Goal: Task Accomplishment & Management: Complete application form

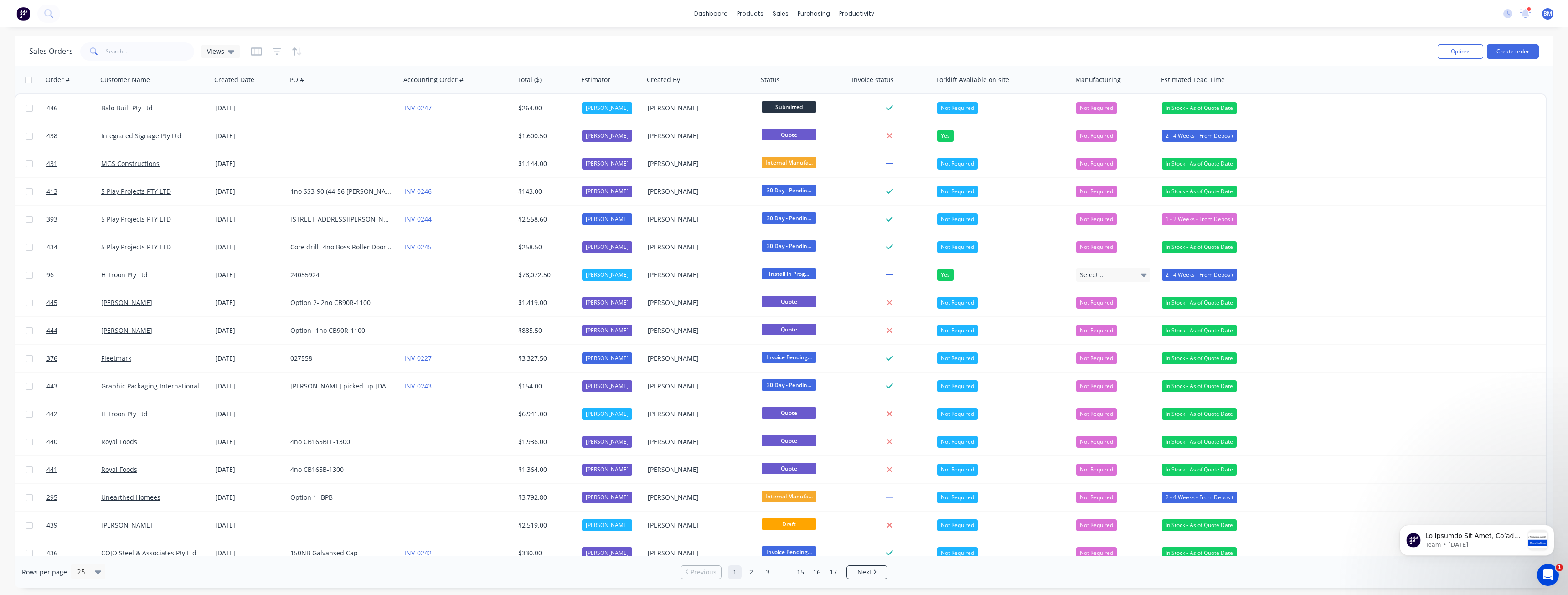
click at [357, 49] on div "Sales Orders Views" at bounding box center [729, 51] width 1401 height 22
click at [151, 51] on input "text" at bounding box center [150, 51] width 89 height 18
type input "[PERSON_NAME]"
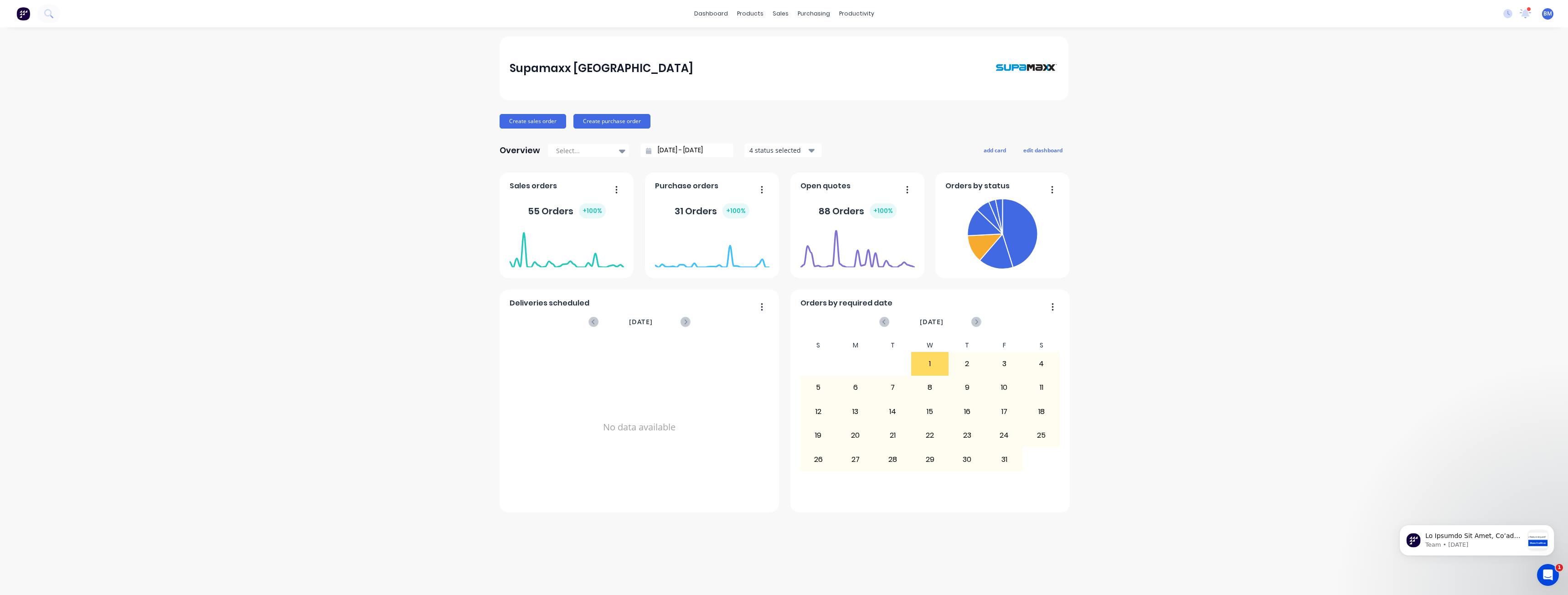
click at [281, 184] on div "Supamaxx Australia Create sales order Create purchase order Overview Select... …" at bounding box center [784, 310] width 1568 height 549
click at [798, 42] on div "Sales Orders" at bounding box center [814, 43] width 38 height 8
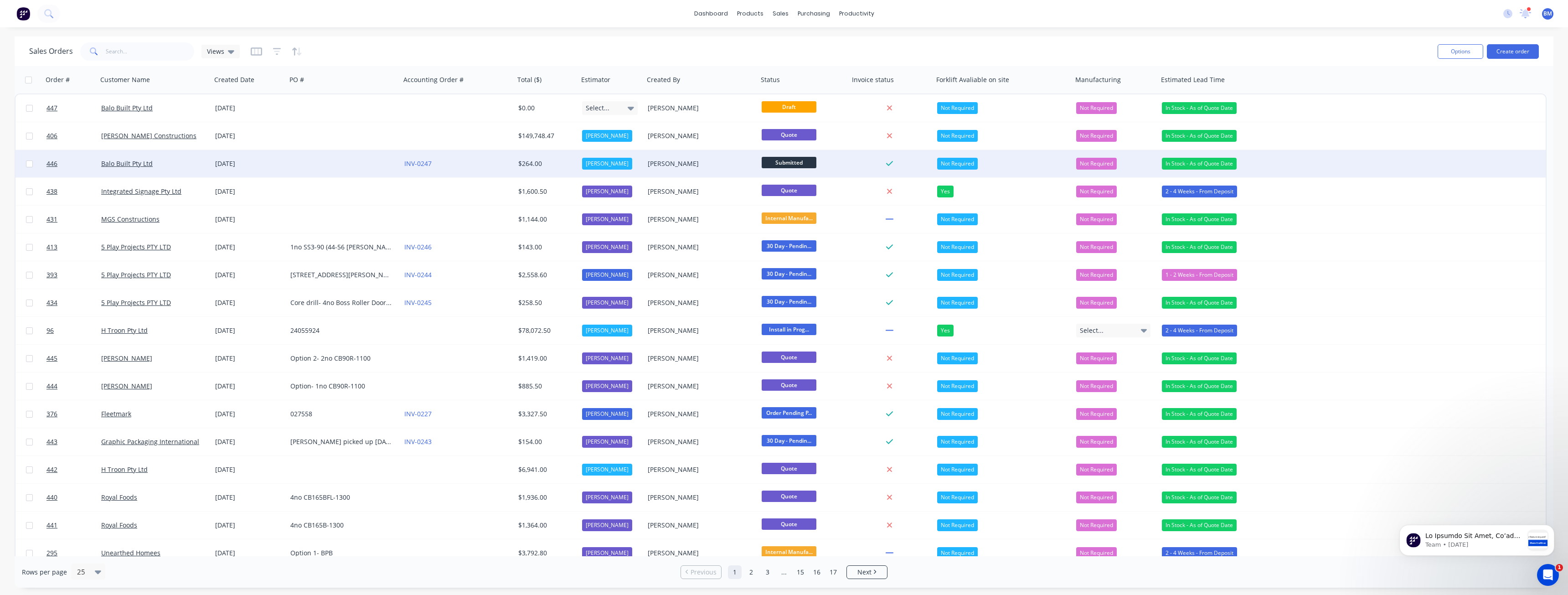
click at [265, 160] on div "[DATE]" at bounding box center [249, 163] width 68 height 9
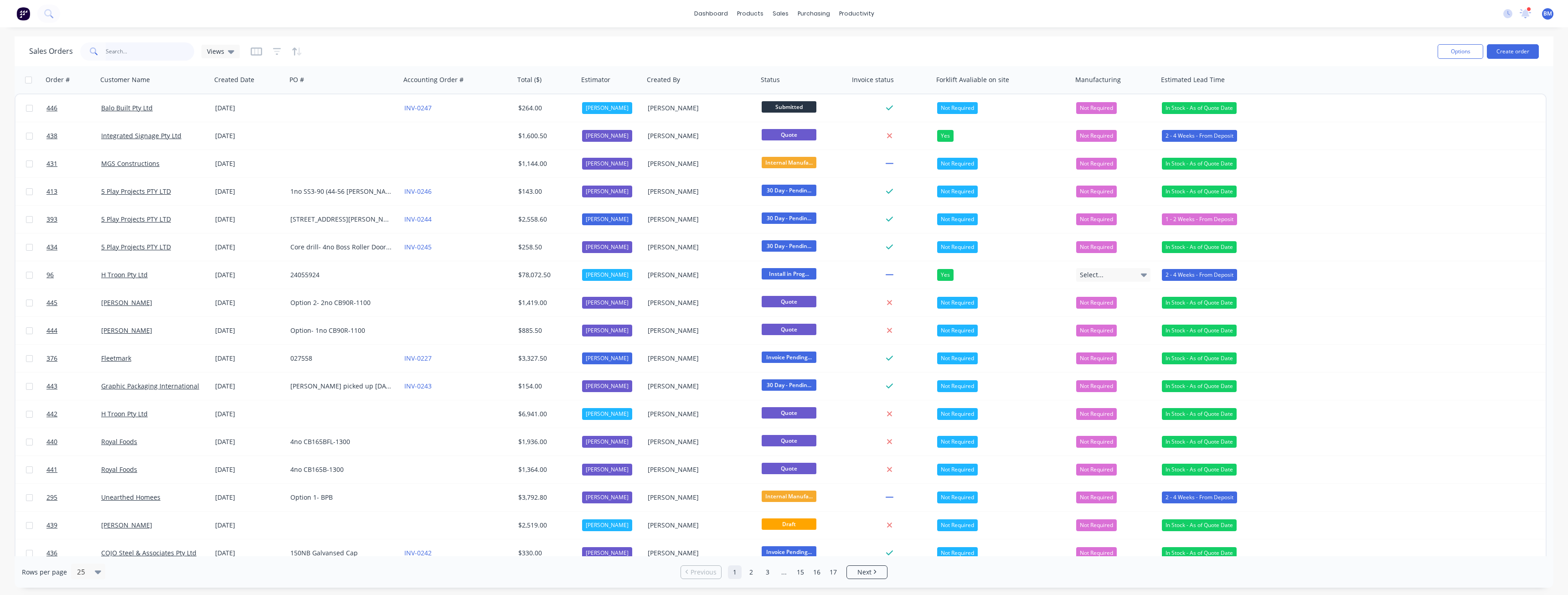
click at [146, 51] on input "text" at bounding box center [150, 51] width 89 height 18
type input "[PERSON_NAME]"
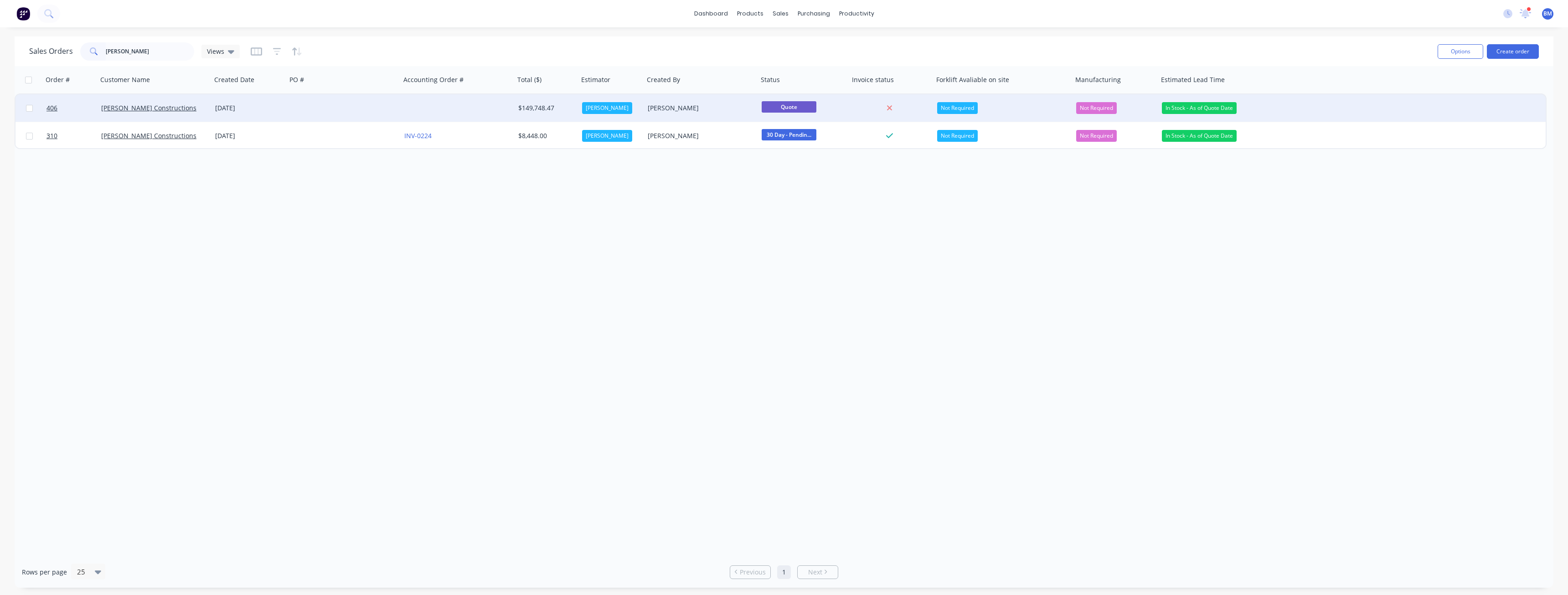
click at [305, 111] on div at bounding box center [344, 108] width 114 height 27
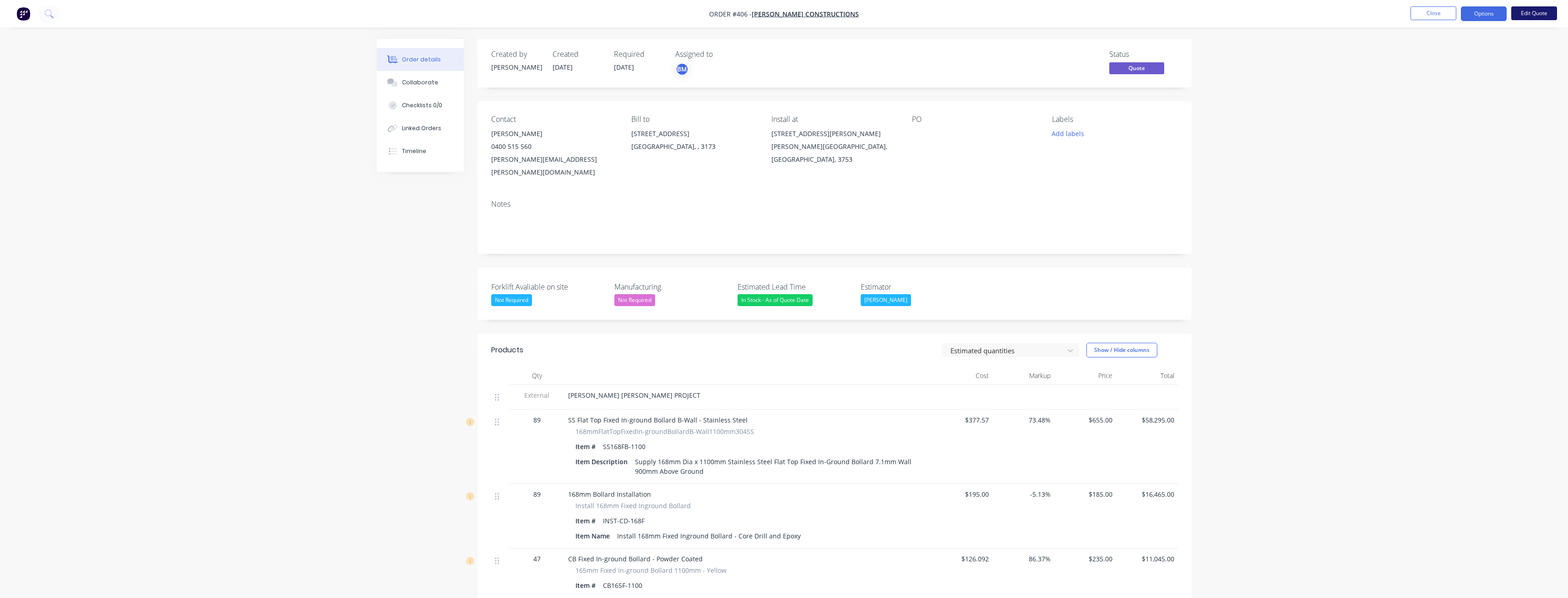
click at [1532, 10] on button "Edit Quote" at bounding box center [1534, 13] width 46 height 14
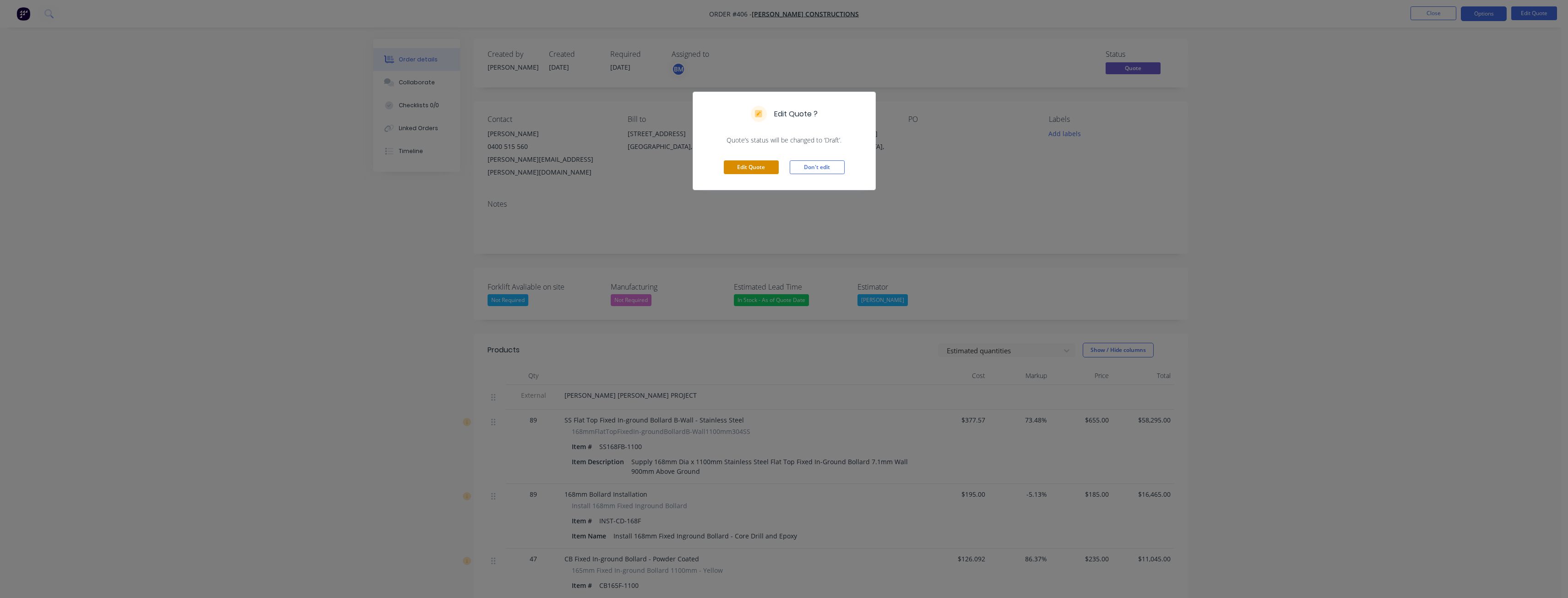
click at [747, 166] on button "Edit Quote" at bounding box center [751, 167] width 55 height 14
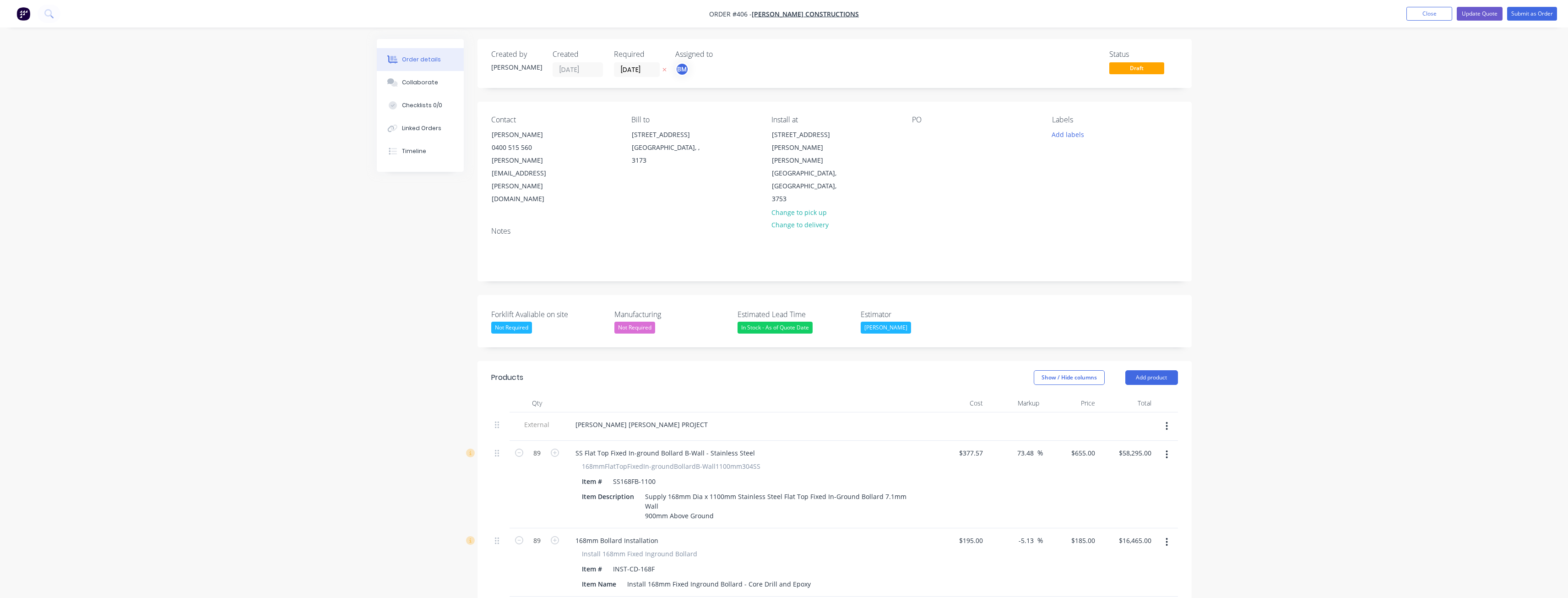
click at [1479, 13] on button "Update Quote" at bounding box center [1479, 14] width 46 height 14
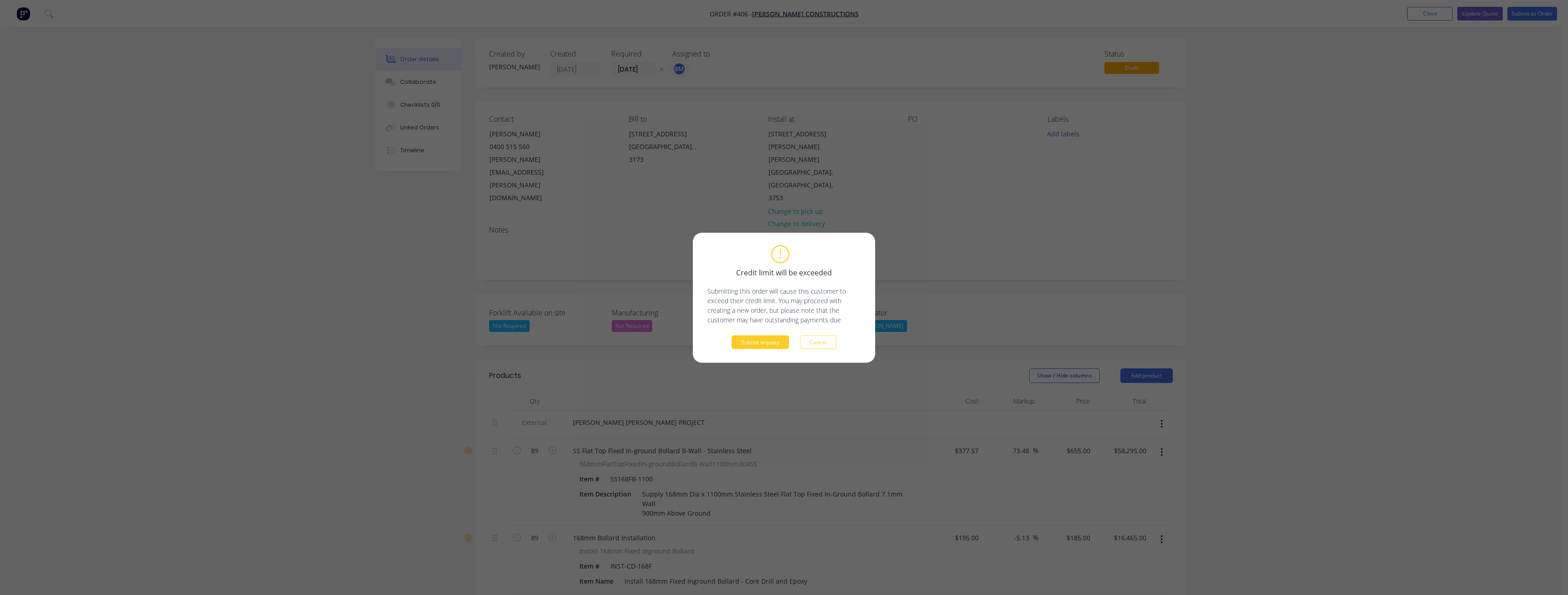
click at [764, 340] on button "Submit anyway" at bounding box center [760, 342] width 58 height 14
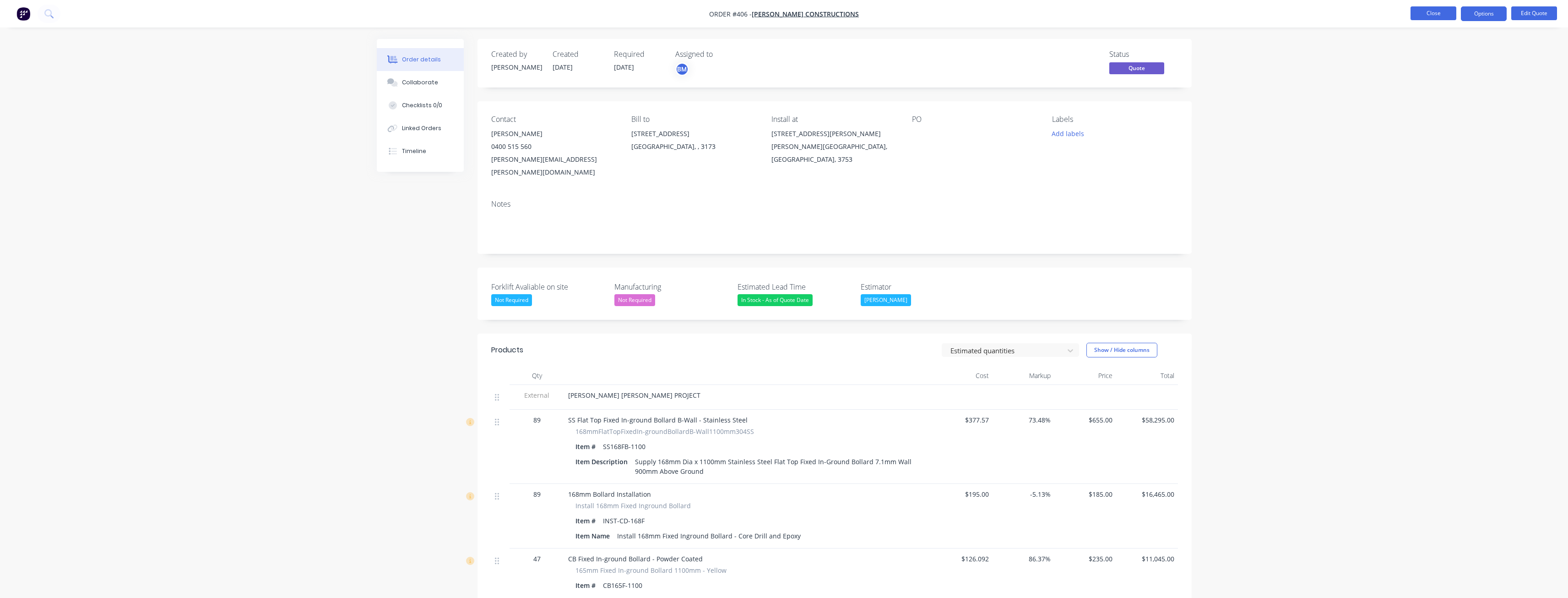
click at [1437, 13] on button "Close" at bounding box center [1434, 13] width 46 height 14
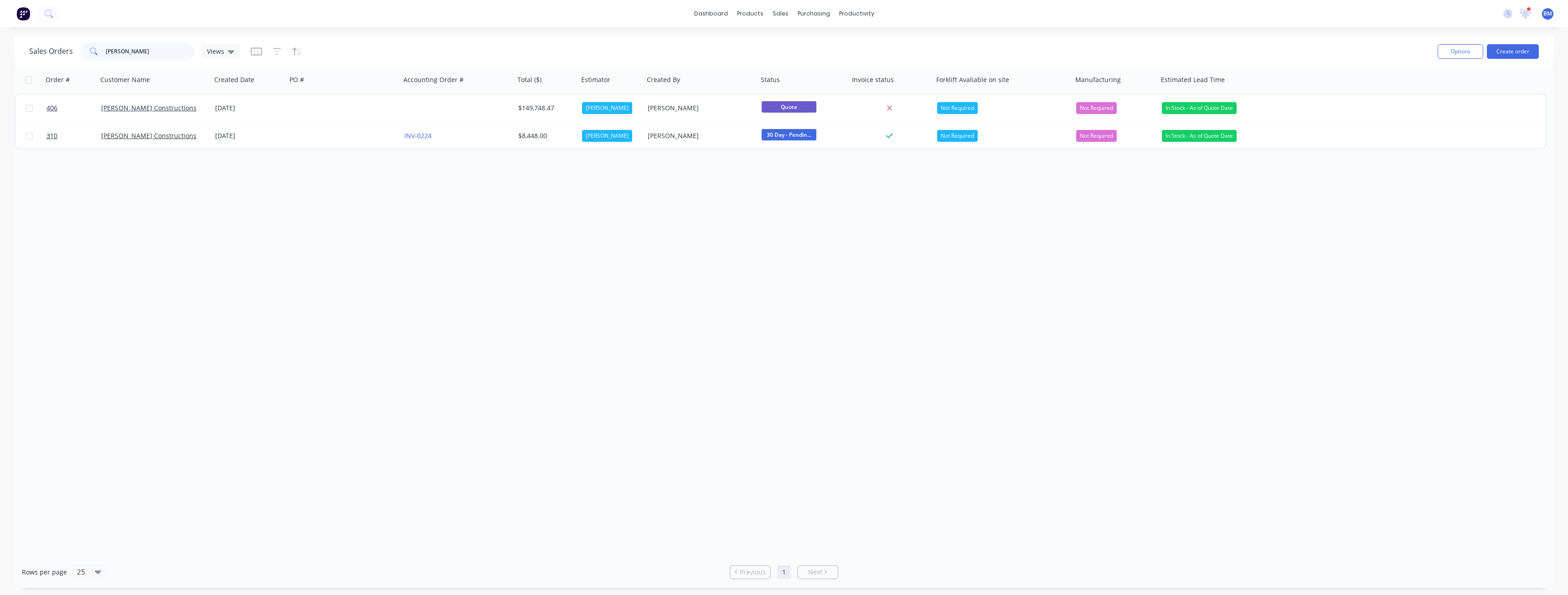
drag, startPoint x: 130, startPoint y: 51, endPoint x: 88, endPoint y: 48, distance: 42.1
click at [88, 48] on div "[PERSON_NAME]" at bounding box center [137, 51] width 114 height 18
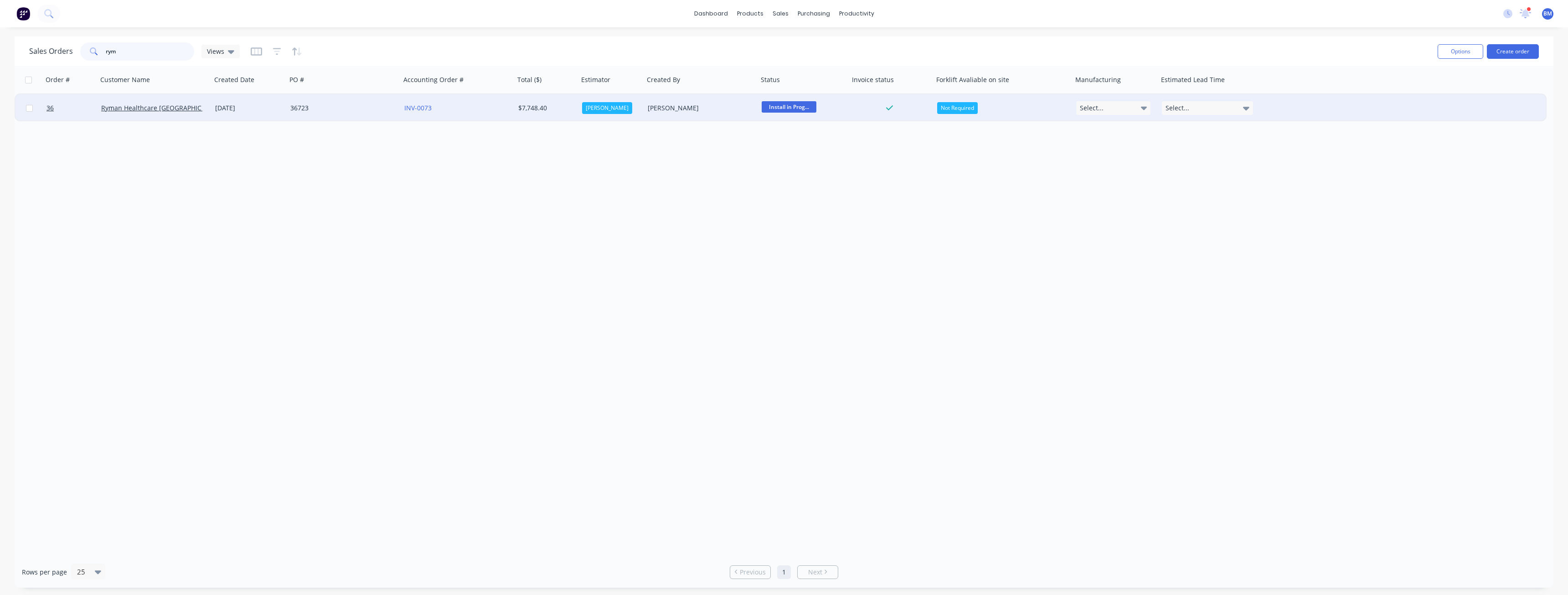
type input "rym"
click at [358, 108] on div "36723" at bounding box center [341, 107] width 101 height 9
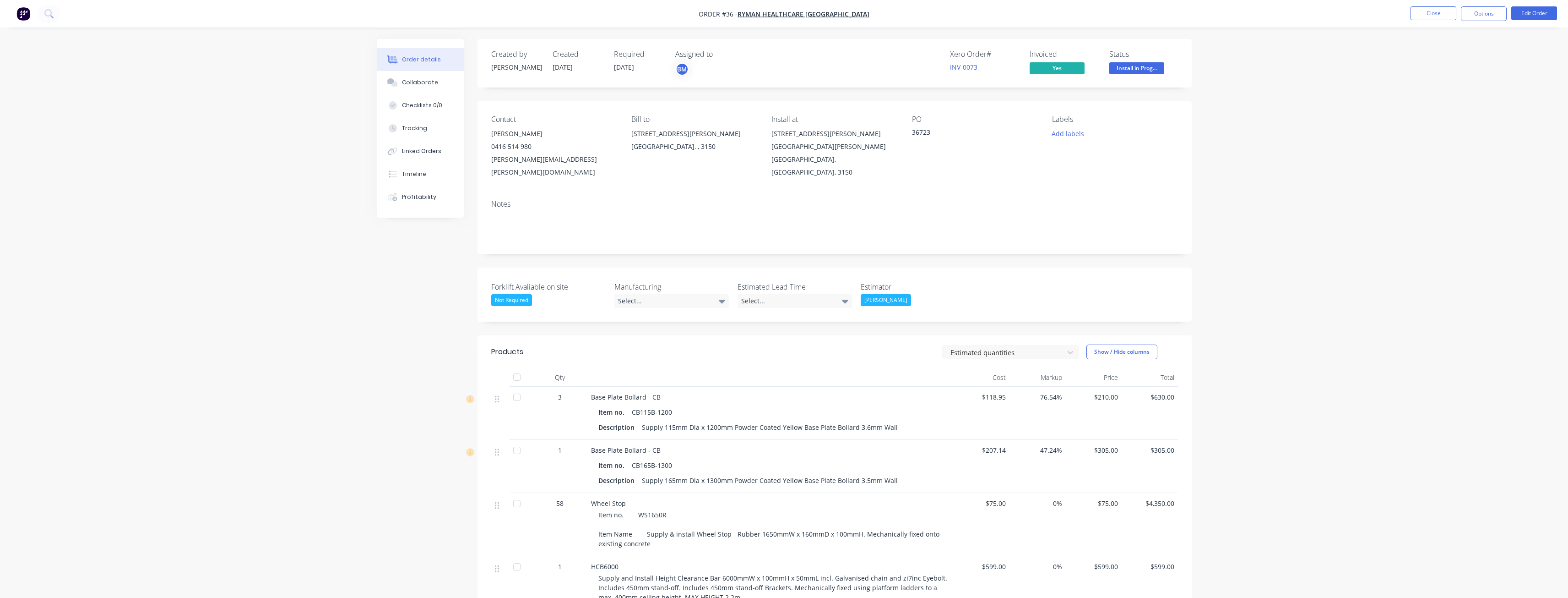
click at [296, 146] on div "Order details Collaborate Checklists 0/0 Tracking Linked Orders Timeline Profit…" at bounding box center [784, 475] width 1568 height 950
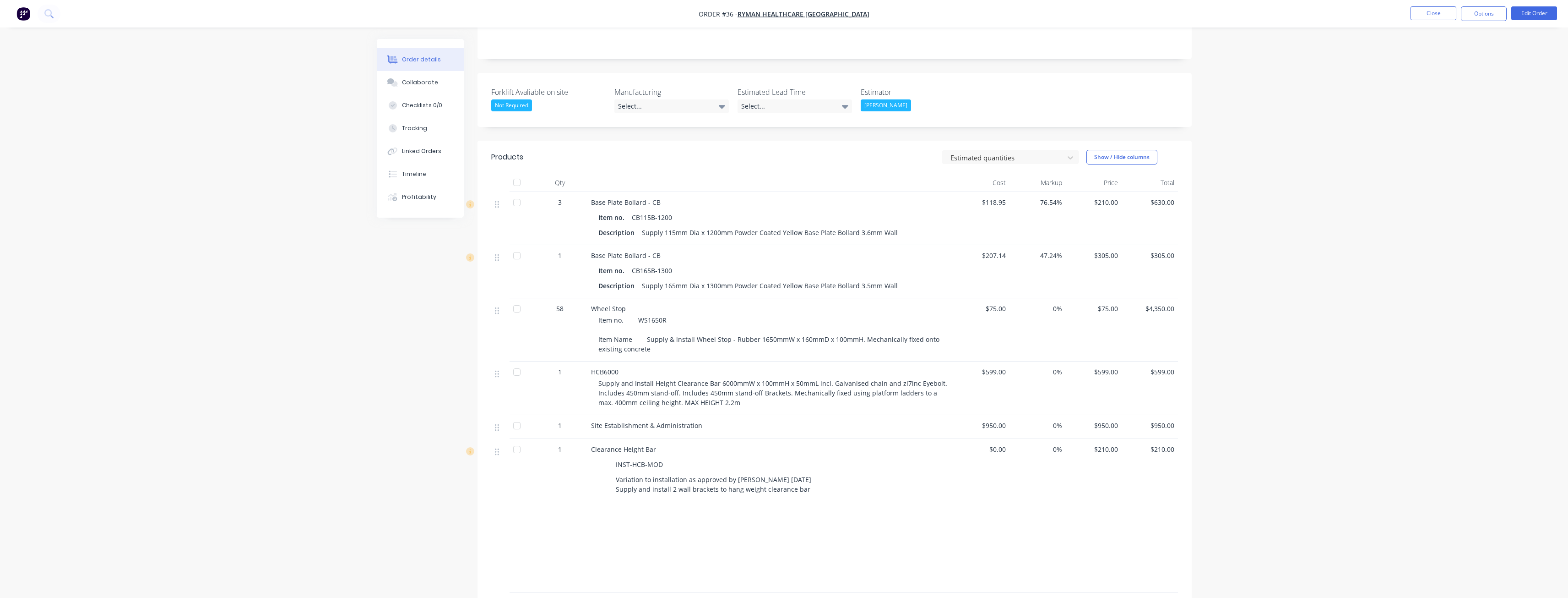
scroll to position [275, 0]
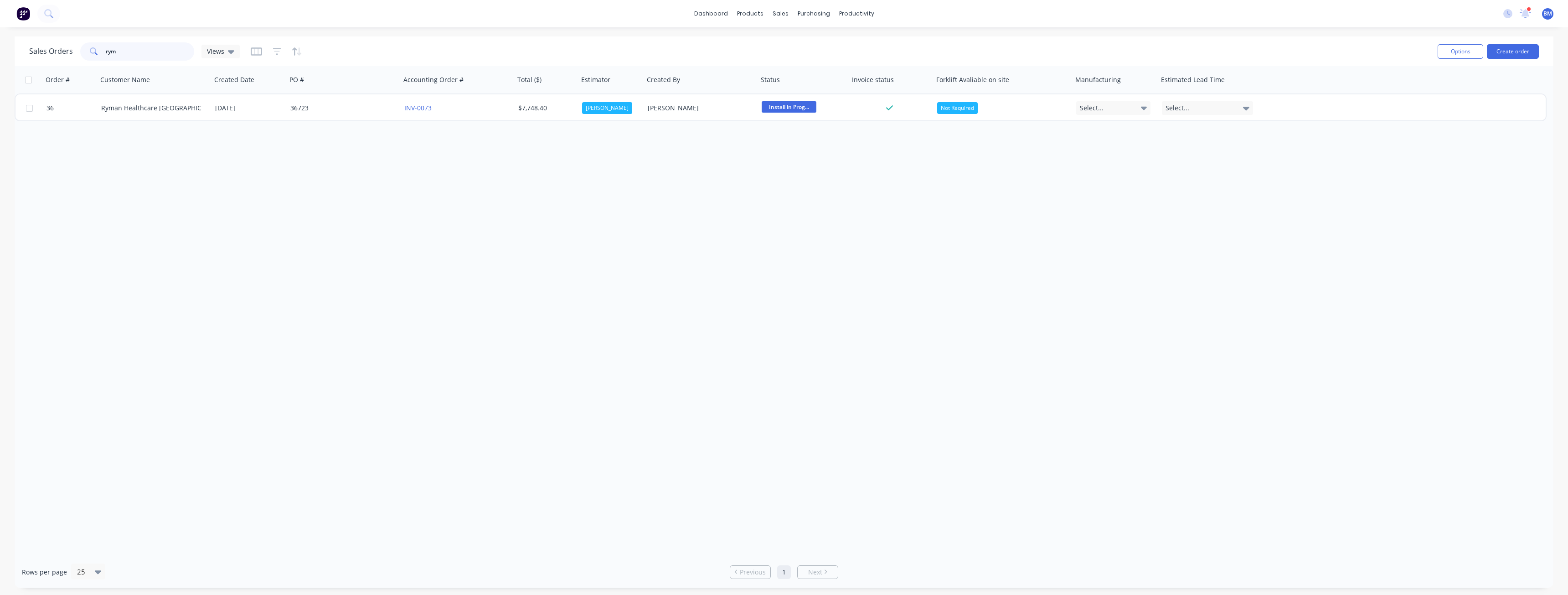
drag, startPoint x: 140, startPoint y: 47, endPoint x: 38, endPoint y: 55, distance: 102.3
click at [38, 55] on div "Sales Orders rym Views" at bounding box center [134, 51] width 211 height 18
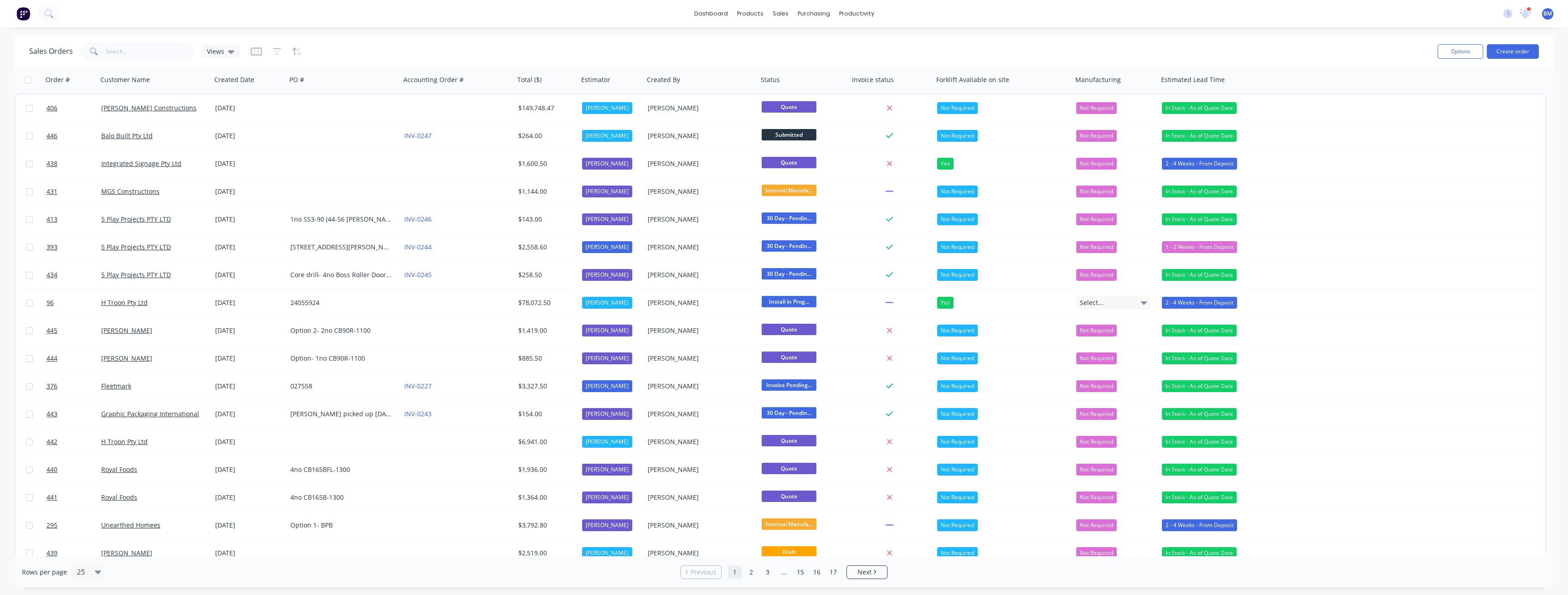
click at [2, 102] on div "Sales Orders Views Options Create order Order # Customer Name Created Date PO #…" at bounding box center [784, 311] width 1568 height 551
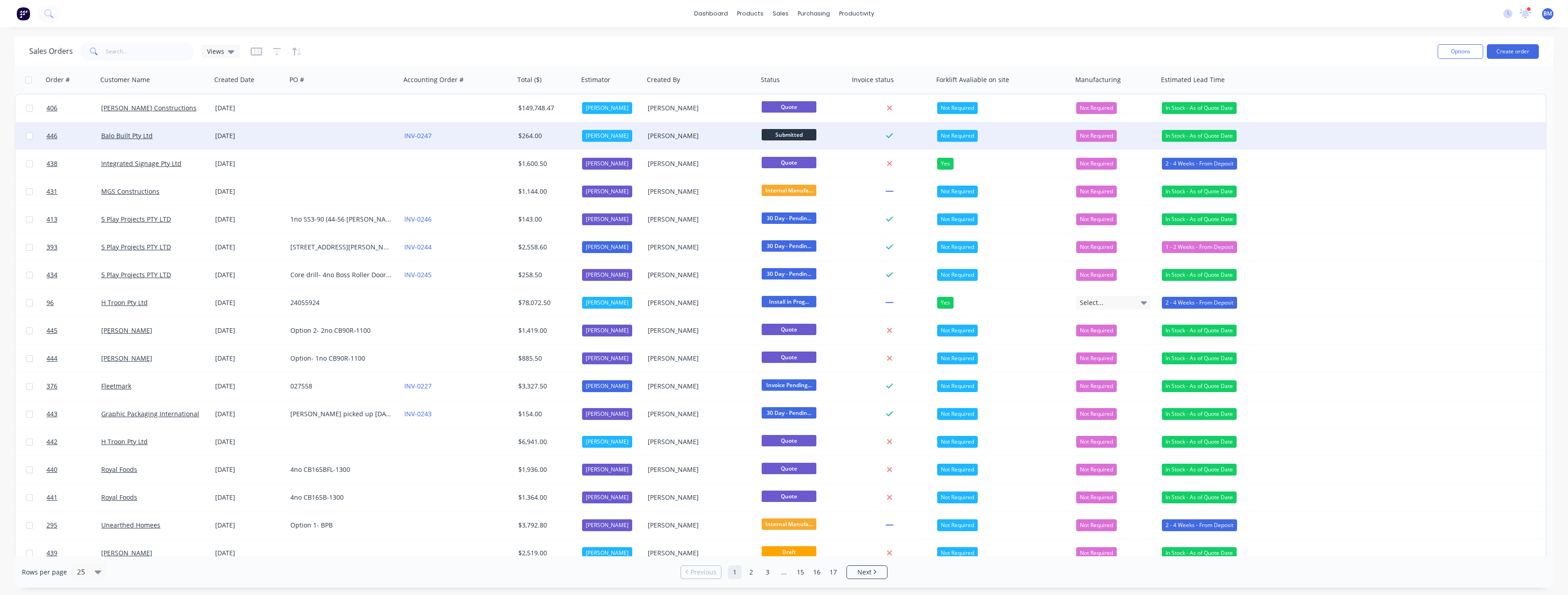
click at [290, 135] on div at bounding box center [344, 136] width 114 height 27
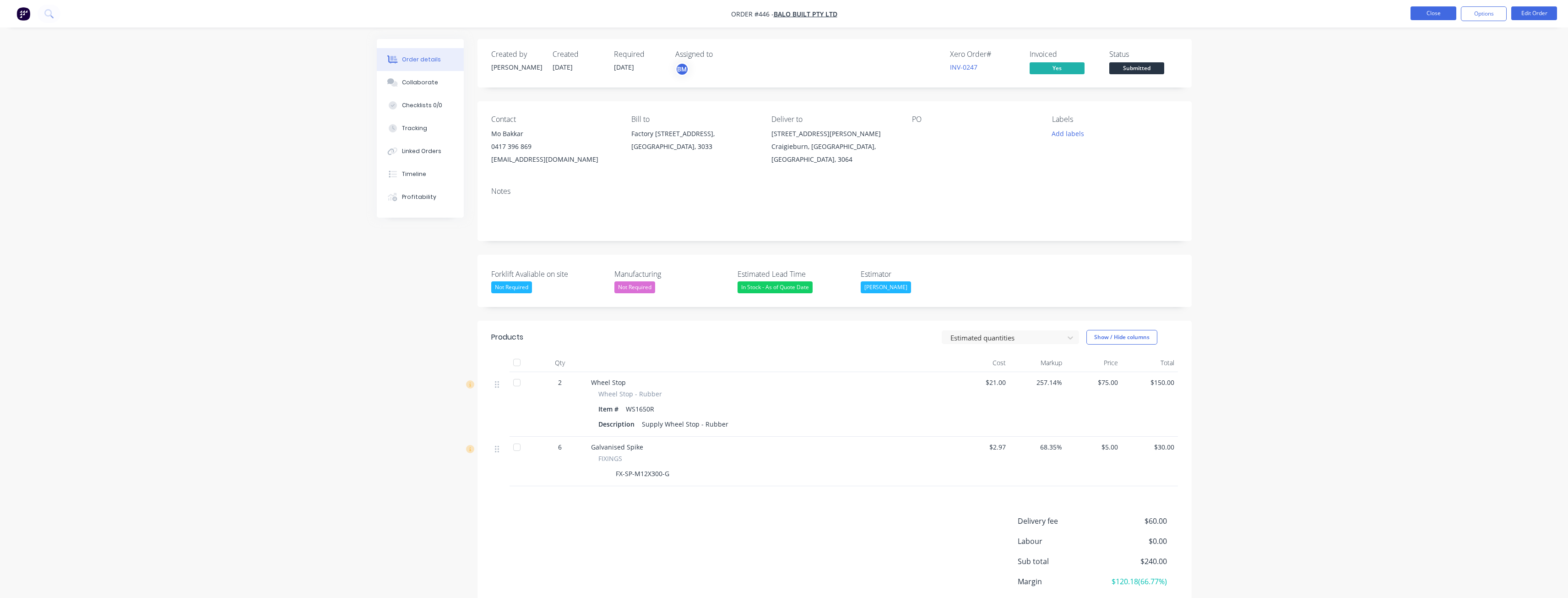
click at [1440, 10] on button "Close" at bounding box center [1434, 13] width 46 height 14
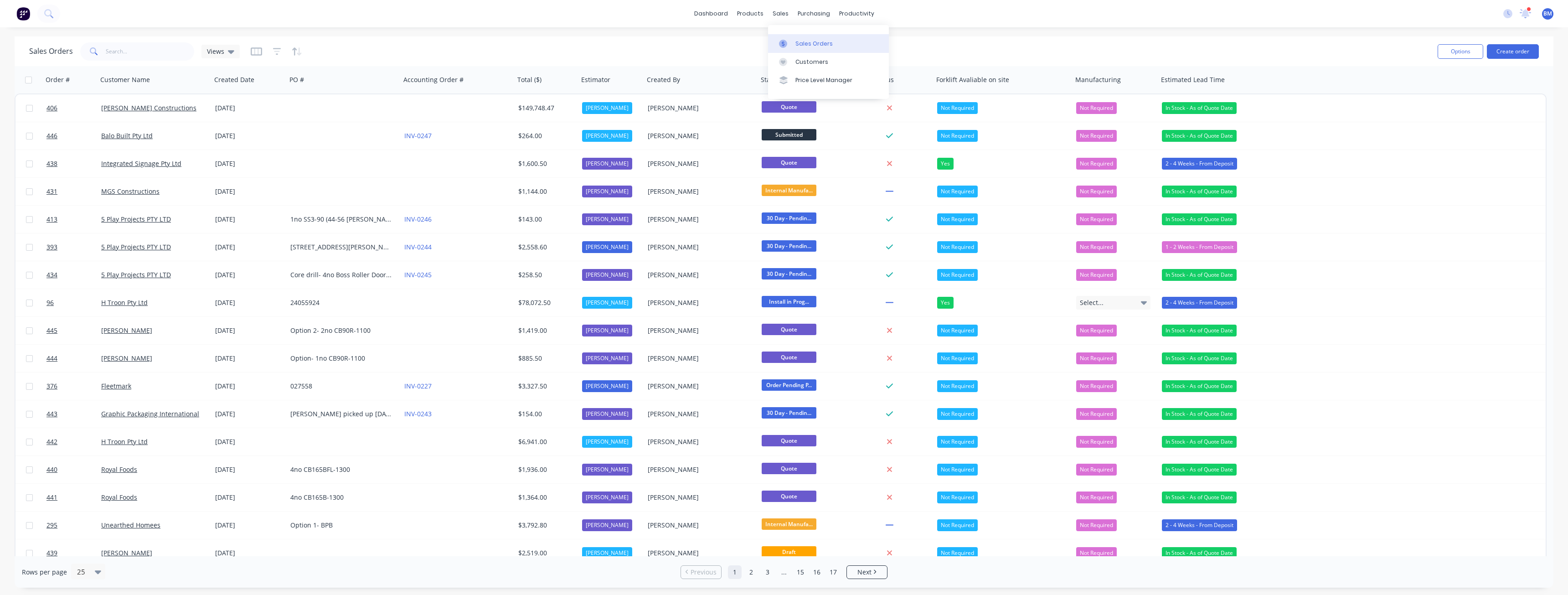
click at [809, 41] on div "Sales Orders" at bounding box center [814, 43] width 38 height 8
click at [809, 39] on div "Sales Orders" at bounding box center [814, 43] width 38 height 8
click at [666, 29] on div "dashboard products sales purchasing productivity dashboard products Product Cat…" at bounding box center [784, 298] width 1568 height 595
click at [810, 44] on div "Sales Orders" at bounding box center [814, 43] width 38 height 8
click at [658, 42] on div "Sales Orders Views" at bounding box center [729, 51] width 1401 height 22
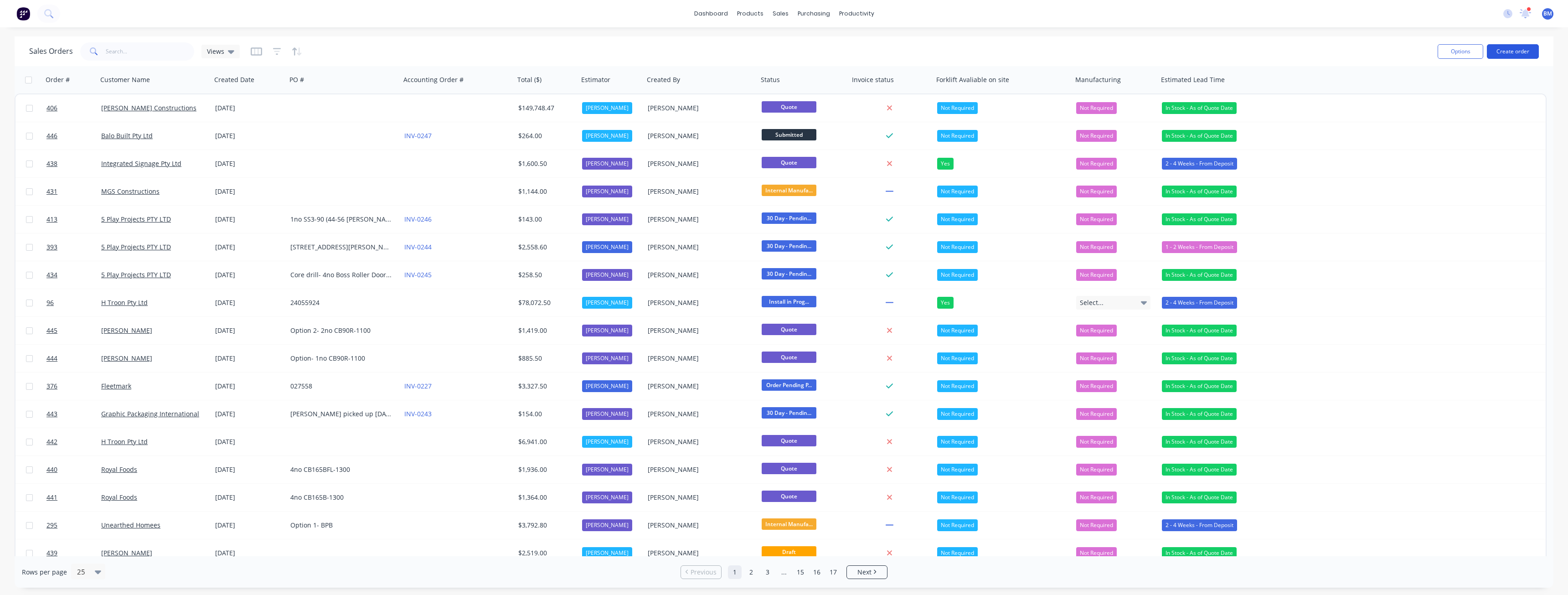
click at [1505, 52] on button "Create order" at bounding box center [1512, 51] width 52 height 14
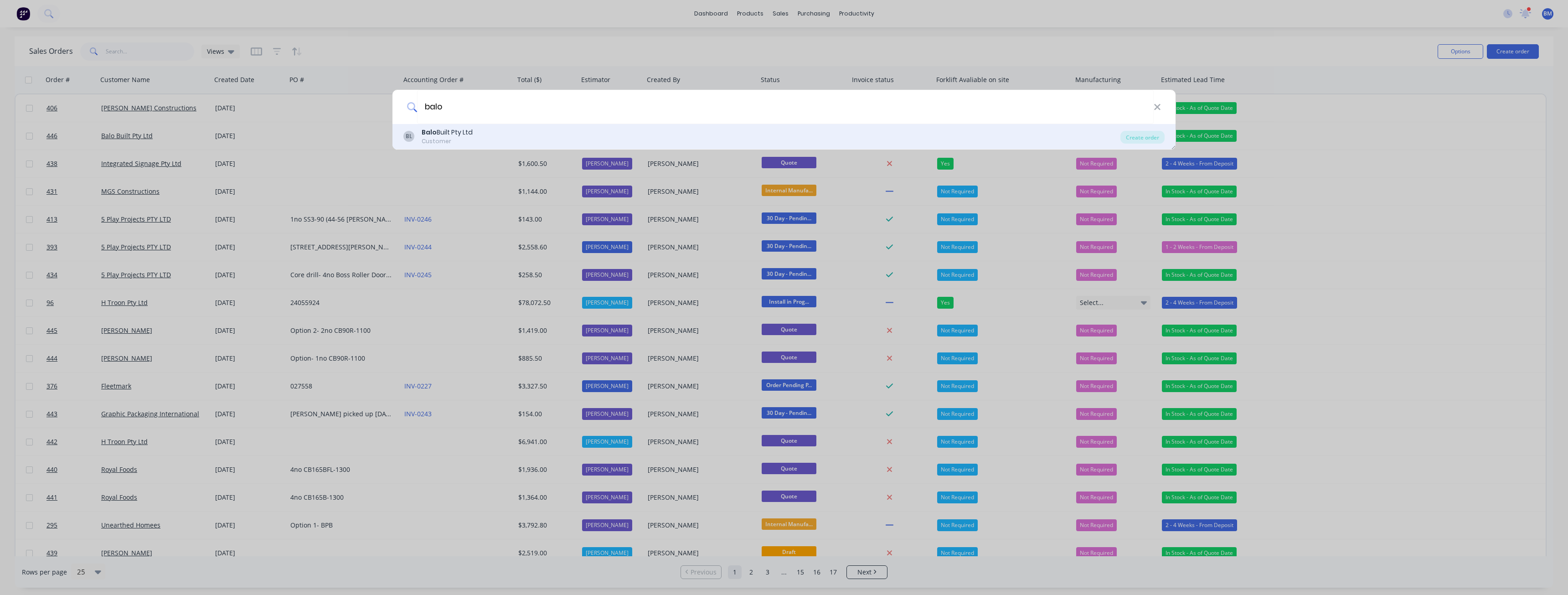
type input "balo"
click at [463, 138] on div "Customer" at bounding box center [447, 141] width 51 height 8
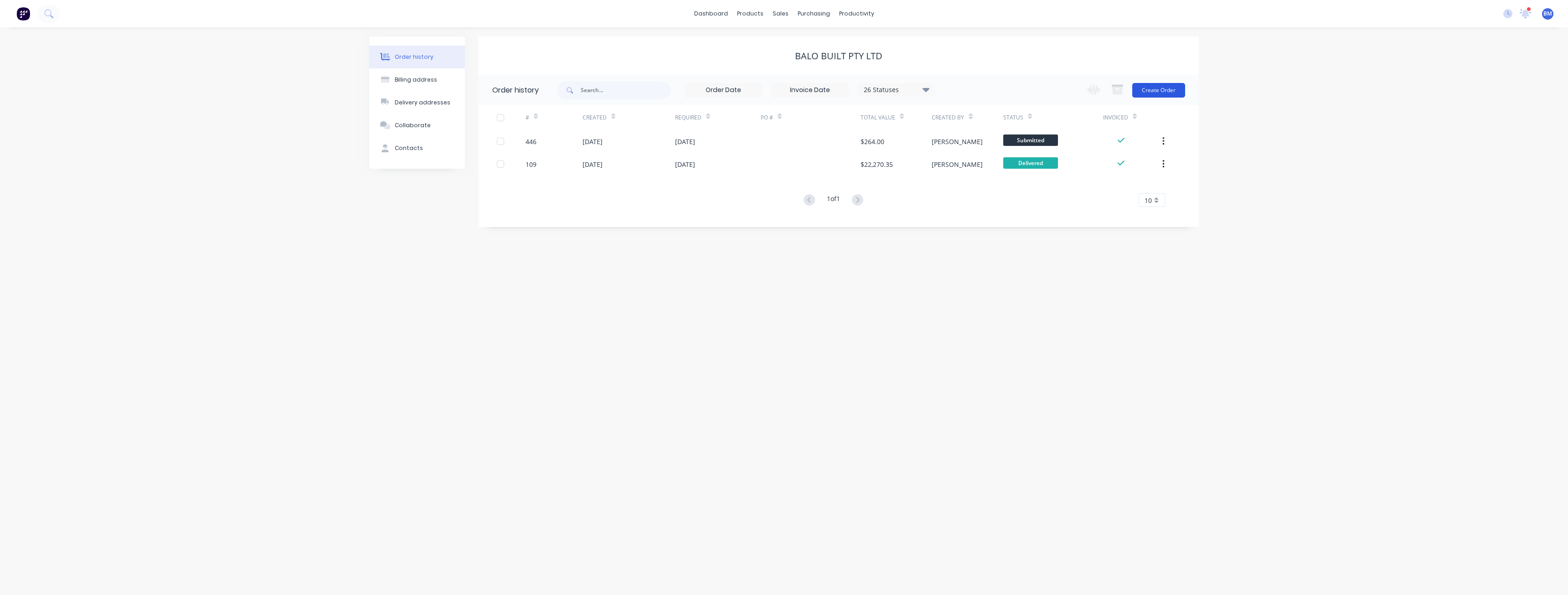
click at [1168, 86] on button "Create Order" at bounding box center [1158, 90] width 53 height 14
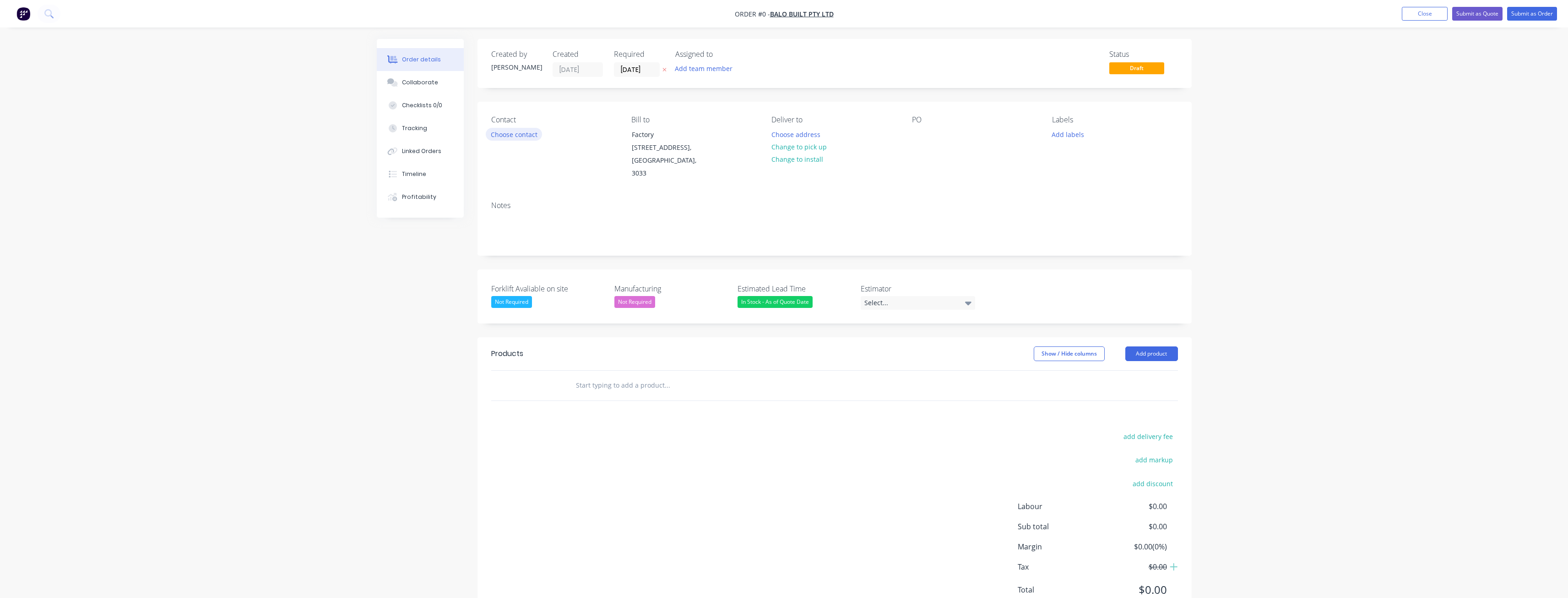
click at [523, 131] on button "Choose contact" at bounding box center [514, 134] width 56 height 12
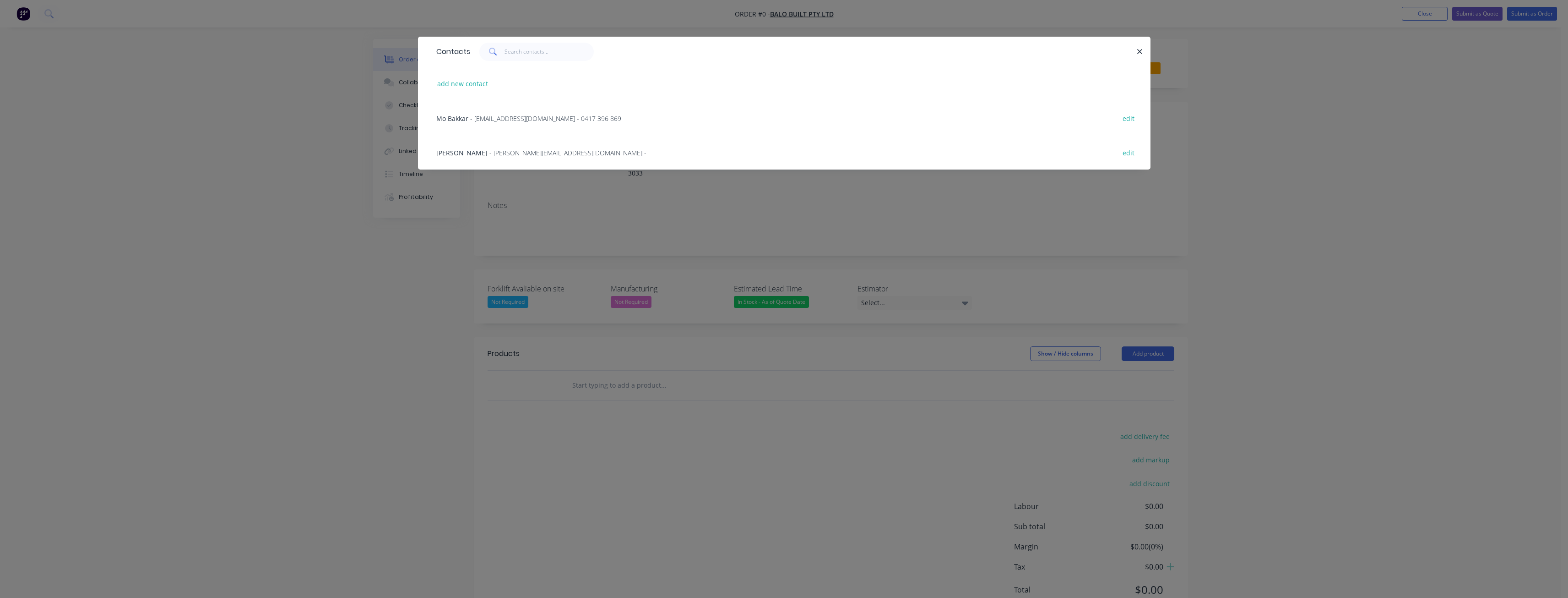
click at [497, 114] on div "Mo Bakkar - mo@balobuilt.com.au - 0417 396 869" at bounding box center [529, 118] width 185 height 10
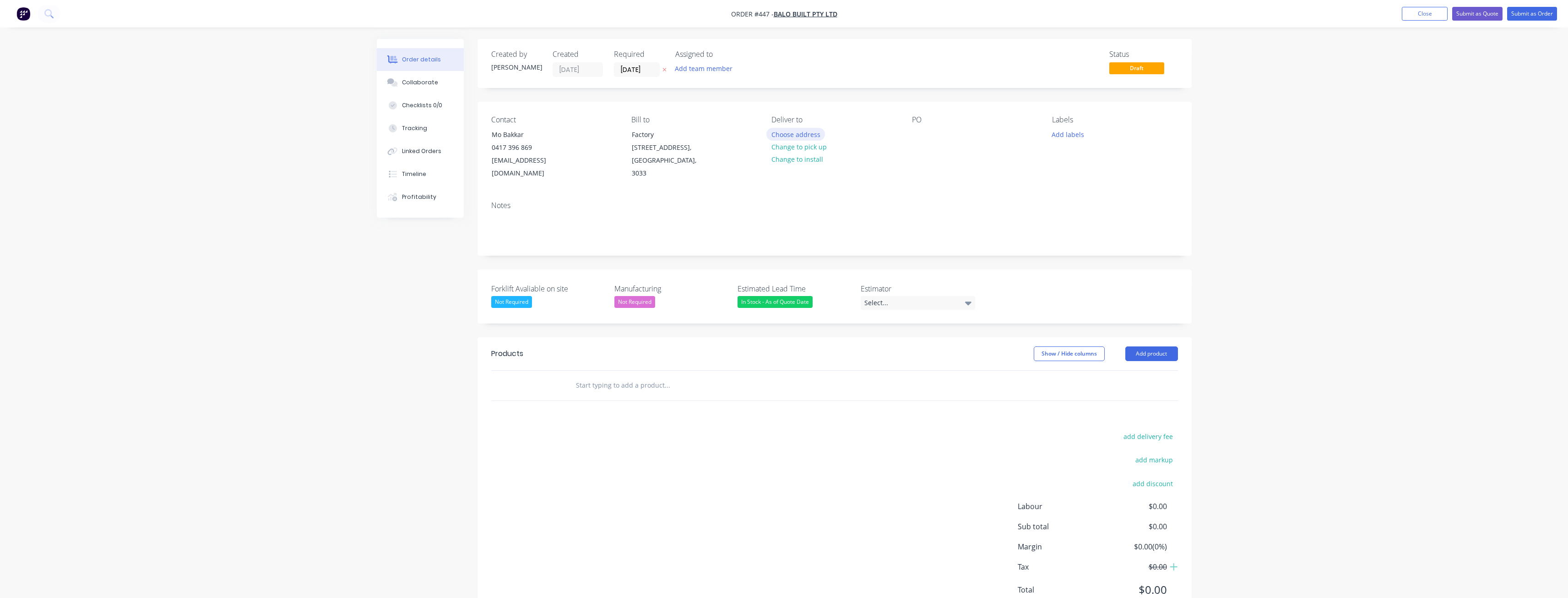
click at [801, 130] on button "Choose address" at bounding box center [796, 134] width 59 height 12
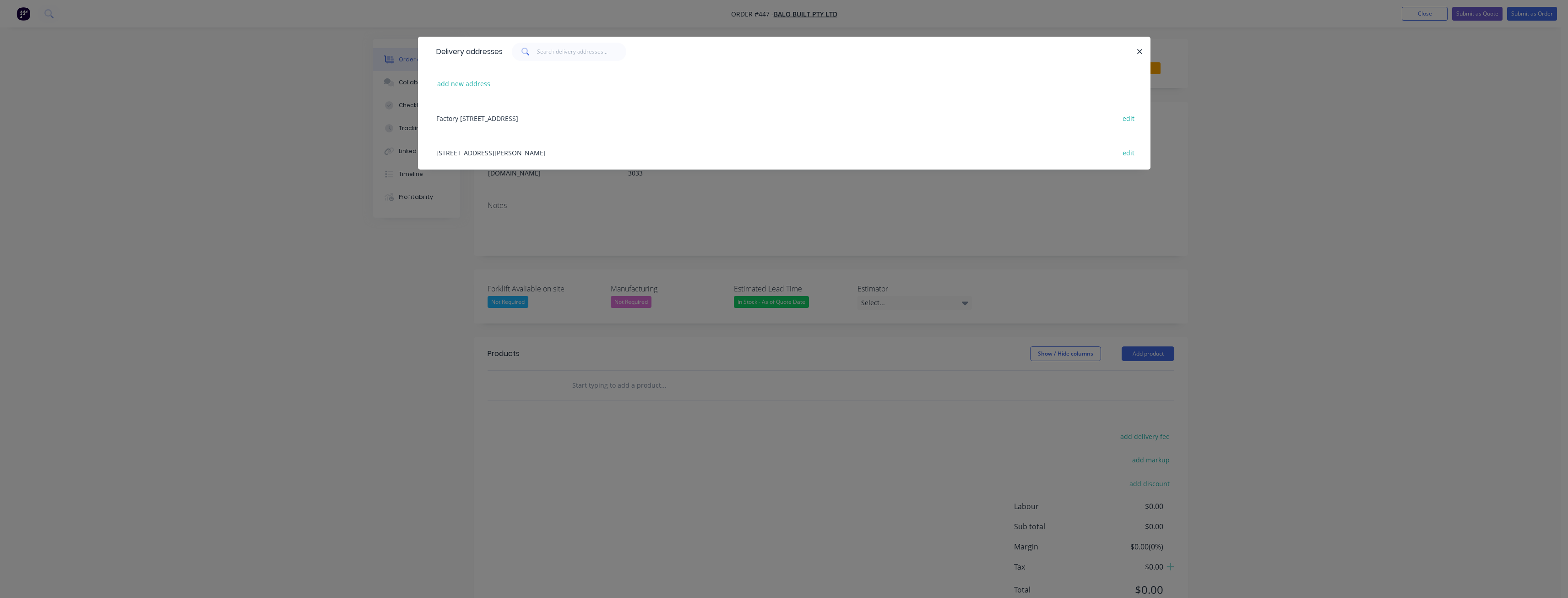
click at [472, 147] on div "650 Hume Highway, Craigieburn, Victoria, Australia, 3064 edit" at bounding box center [784, 152] width 705 height 35
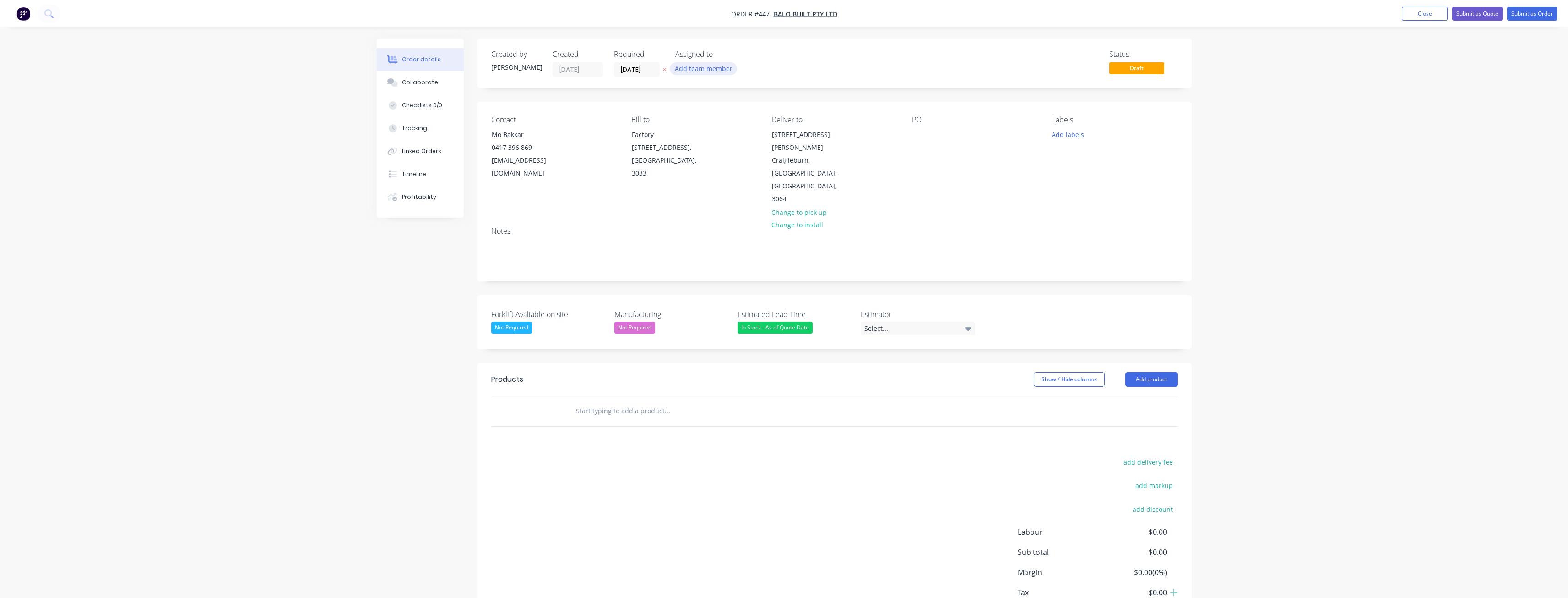
click at [712, 64] on button "Add team member" at bounding box center [704, 68] width 68 height 12
click at [691, 116] on div at bounding box center [690, 119] width 19 height 19
click at [417, 255] on div "Created by Budd Created 02/10/25 Required 02/10/25 Assigned to BM Status Draft …" at bounding box center [784, 349] width 815 height 621
click at [634, 402] on input "text" at bounding box center [667, 411] width 183 height 19
click at [1148, 372] on button "Add product" at bounding box center [1151, 380] width 52 height 15
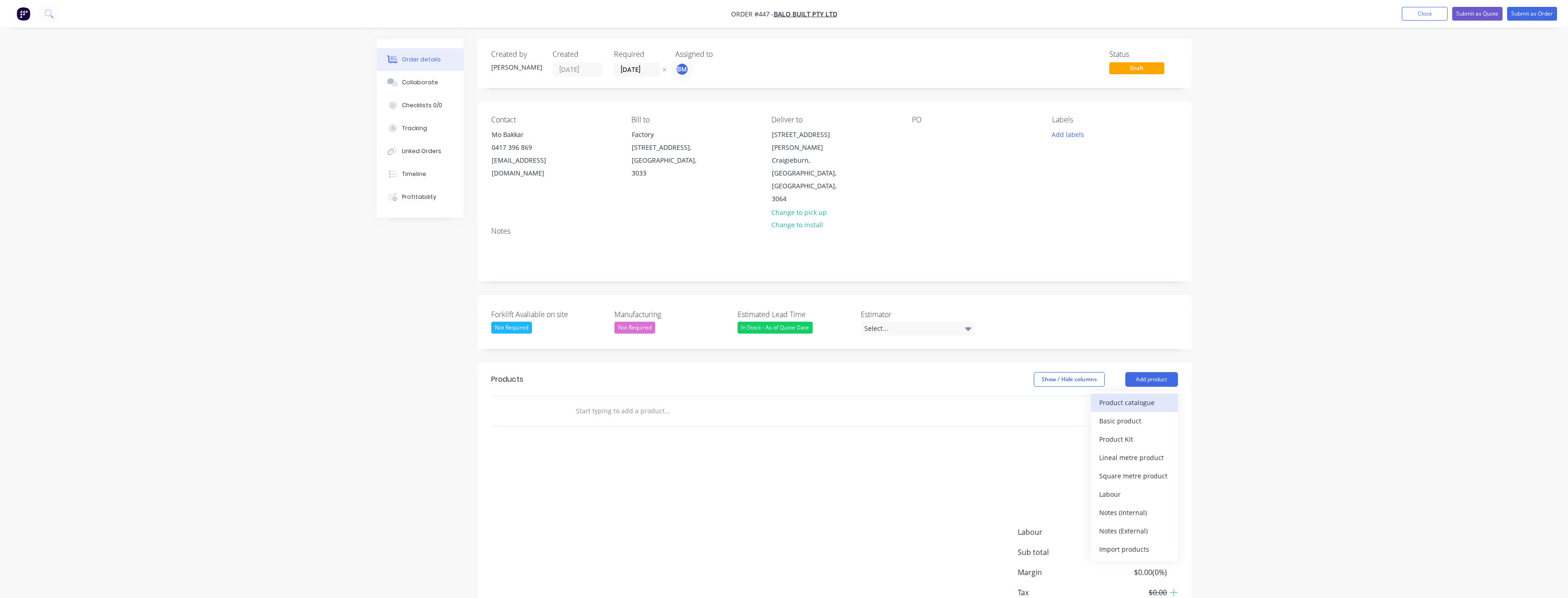
click at [1122, 396] on div "Product catalogue" at bounding box center [1135, 402] width 71 height 13
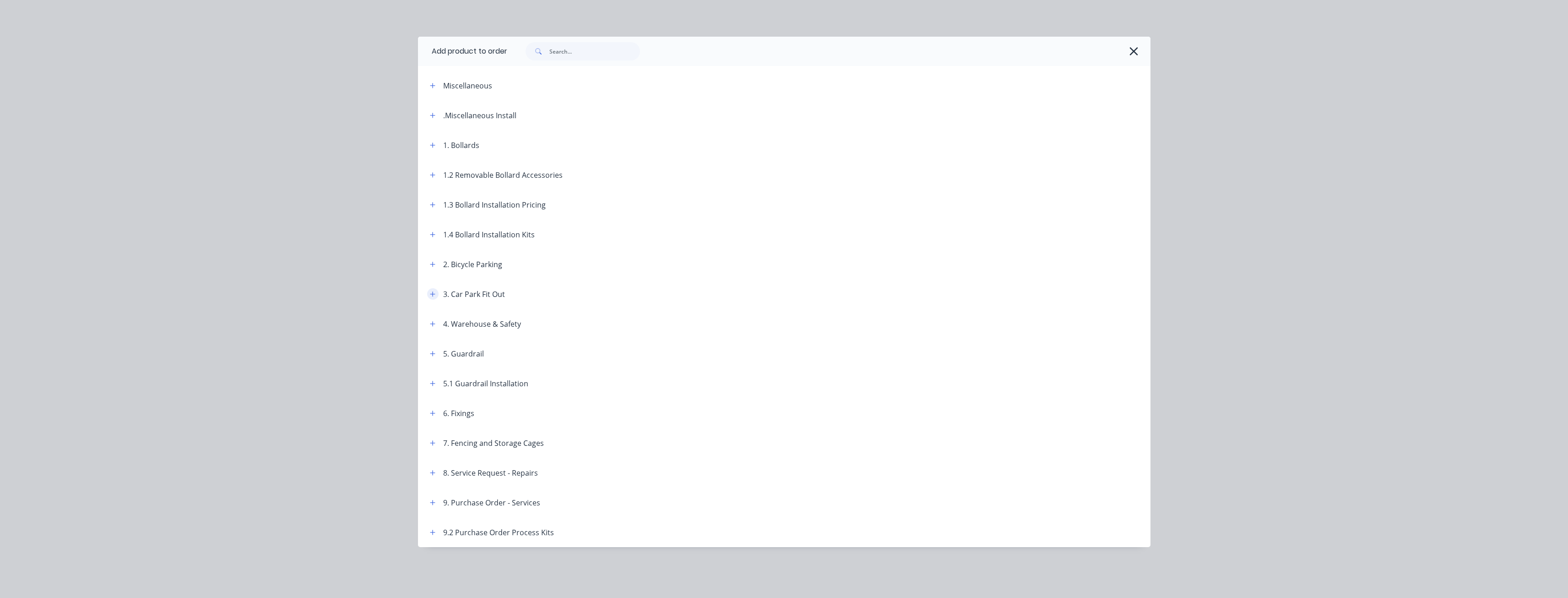
click at [434, 293] on icon "button" at bounding box center [432, 294] width 6 height 6
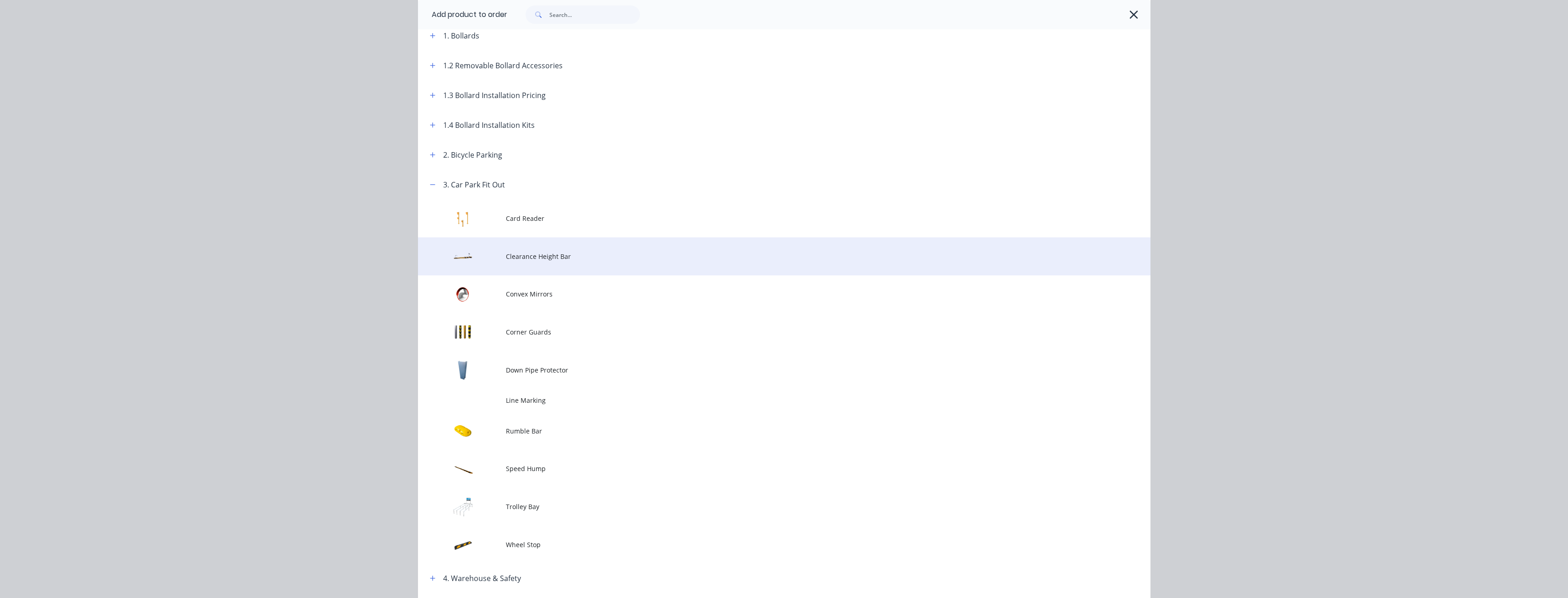
scroll to position [183, 0]
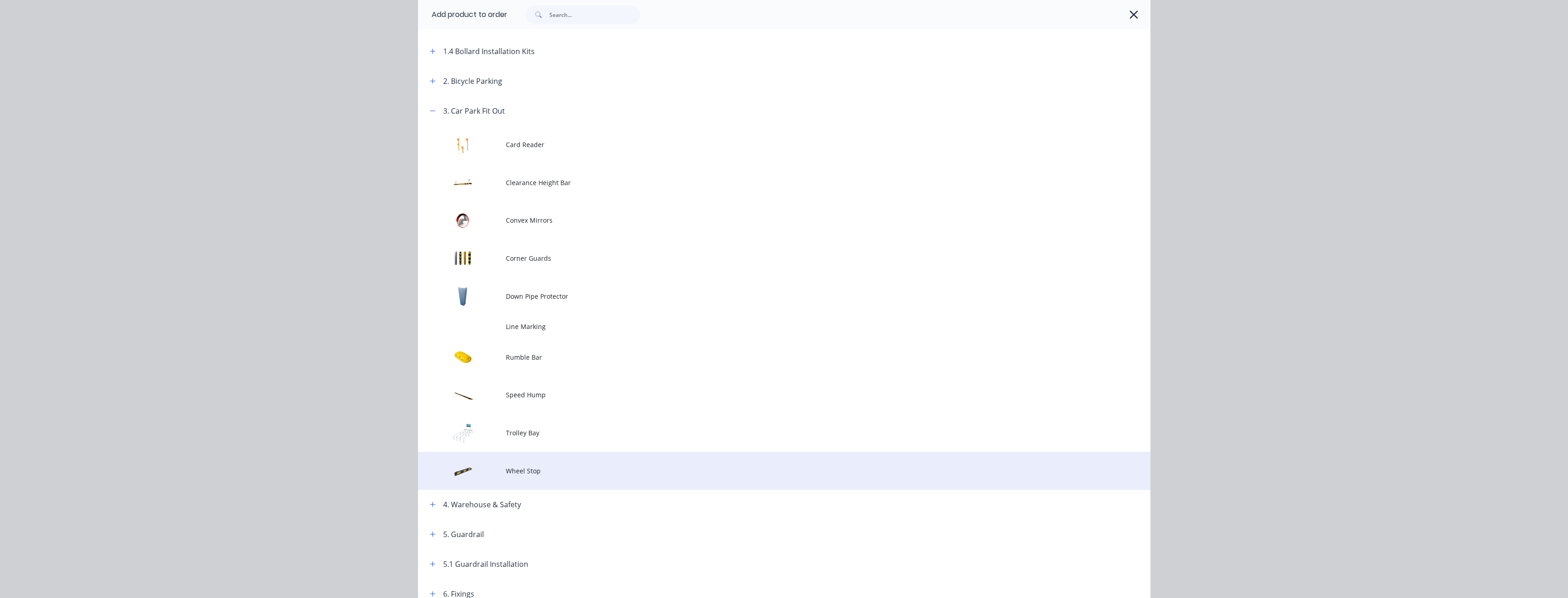
click at [513, 470] on span "Wheel Stop" at bounding box center [763, 471] width 515 height 10
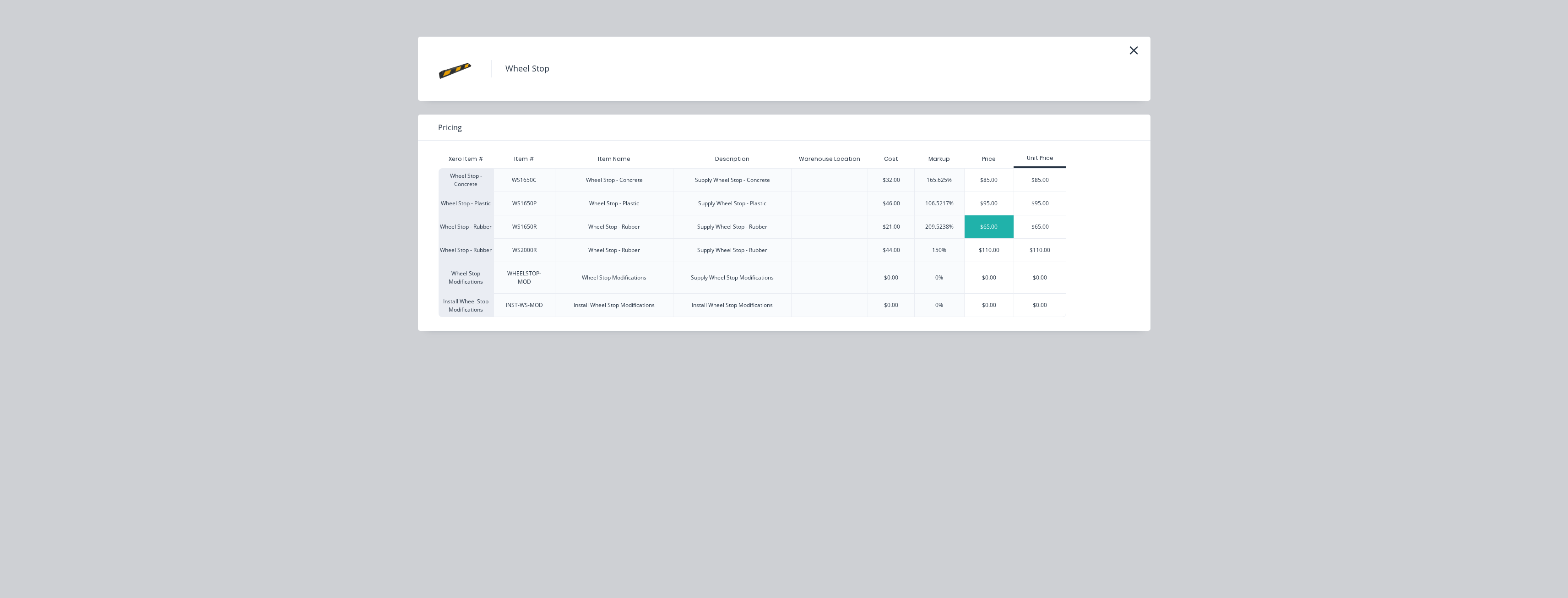
click at [987, 224] on div "$65.00" at bounding box center [989, 226] width 49 height 23
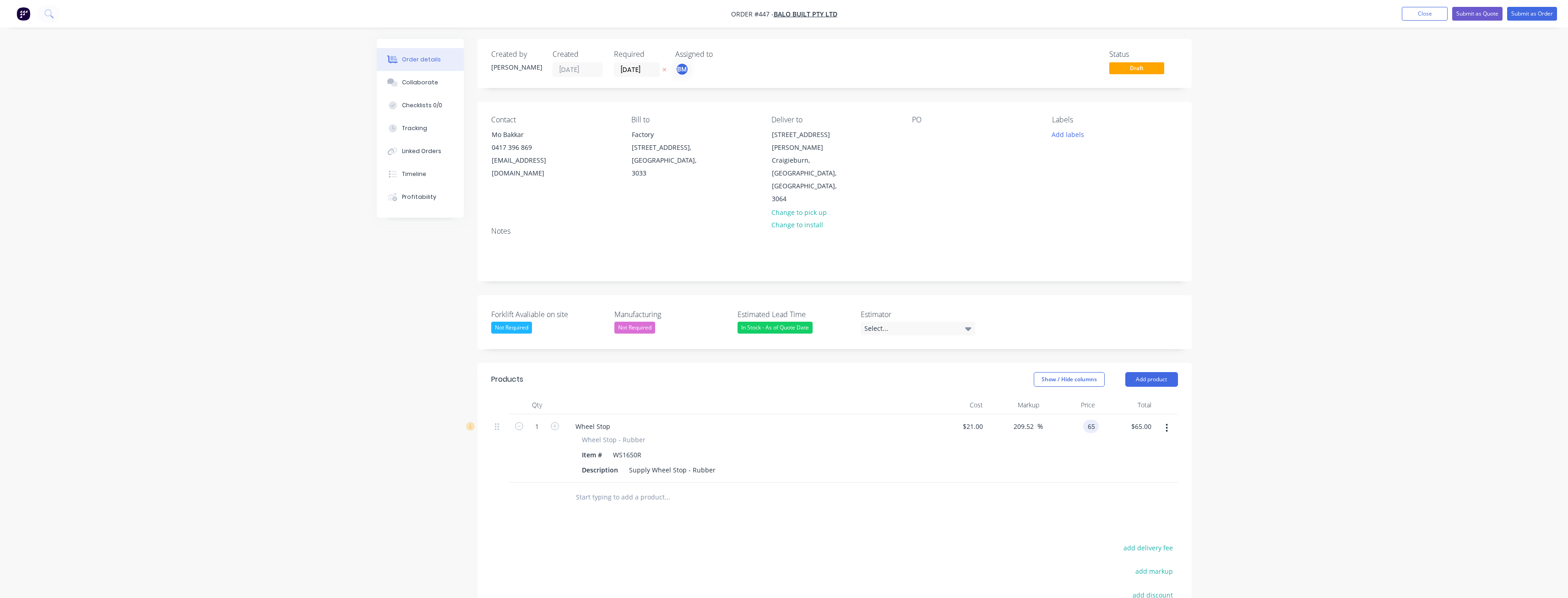
click at [1089, 420] on input "65" at bounding box center [1093, 426] width 12 height 13
type input "75"
type input "257.14"
type input "$75.00"
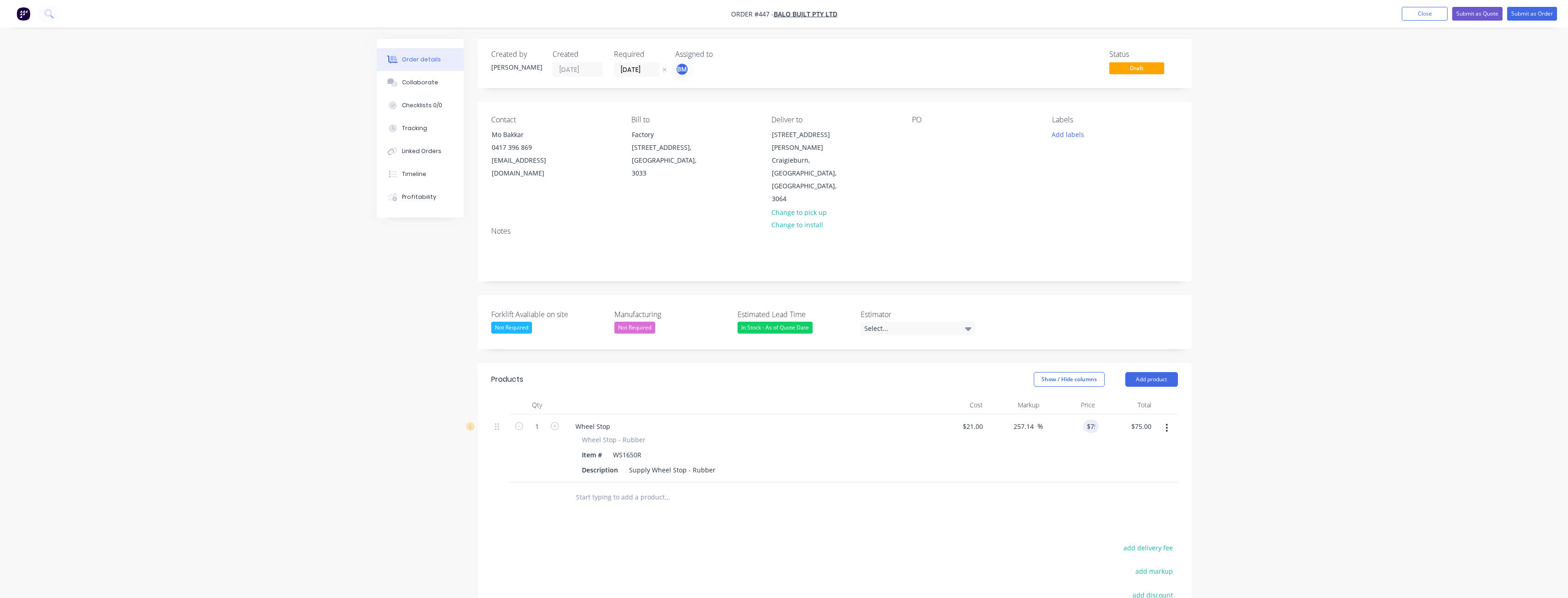
click at [586, 512] on div "Products Show / Hide columns Add product Qty Cost Markup Price Total 1 Wheel St…" at bounding box center [834, 547] width 714 height 369
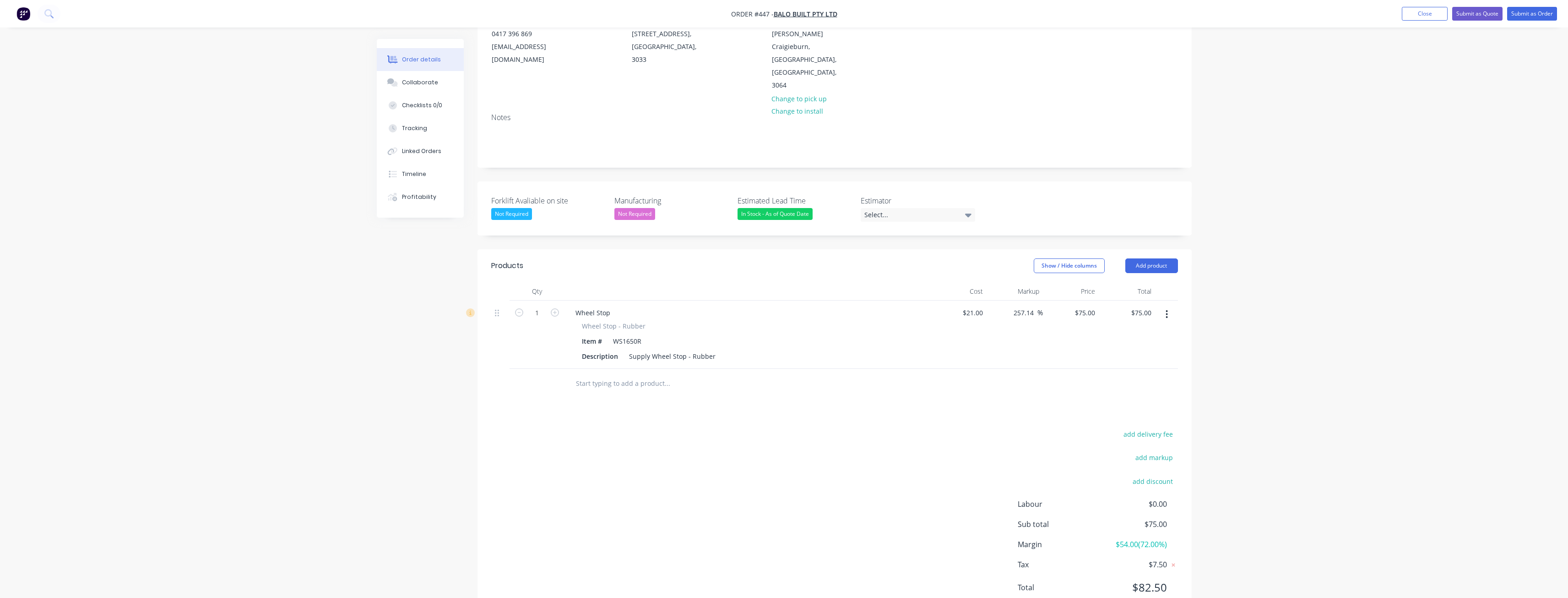
scroll to position [123, 0]
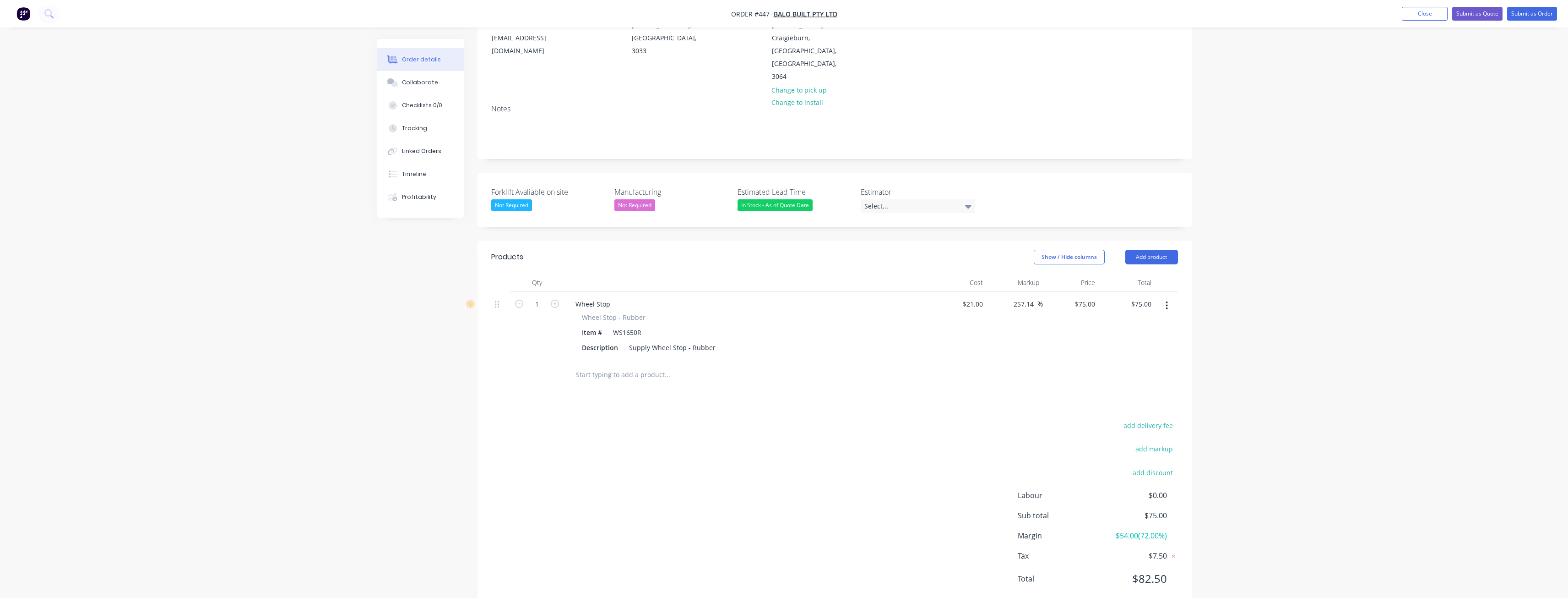
click at [617, 366] on input "text" at bounding box center [667, 375] width 183 height 19
click at [1169, 250] on button "Add product" at bounding box center [1151, 257] width 52 height 15
click at [1124, 273] on div "Product catalogue" at bounding box center [1135, 280] width 71 height 13
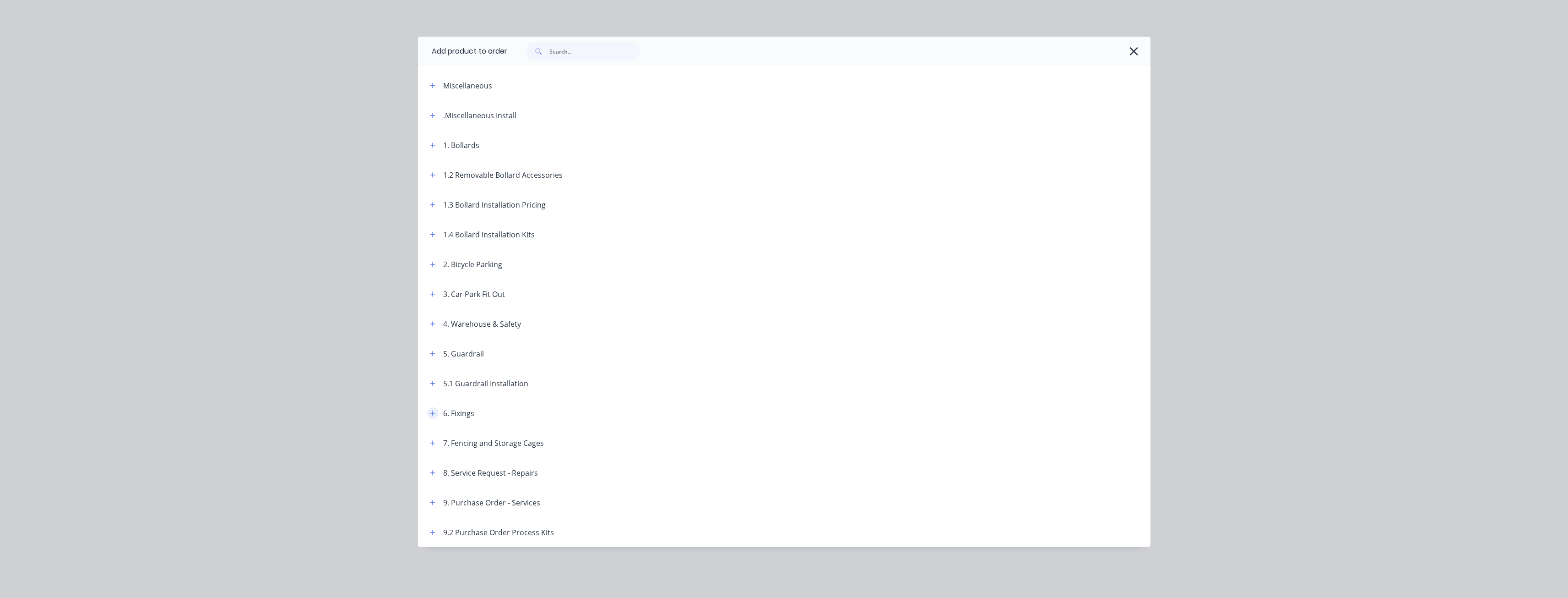
click at [433, 410] on icon "button" at bounding box center [432, 413] width 6 height 6
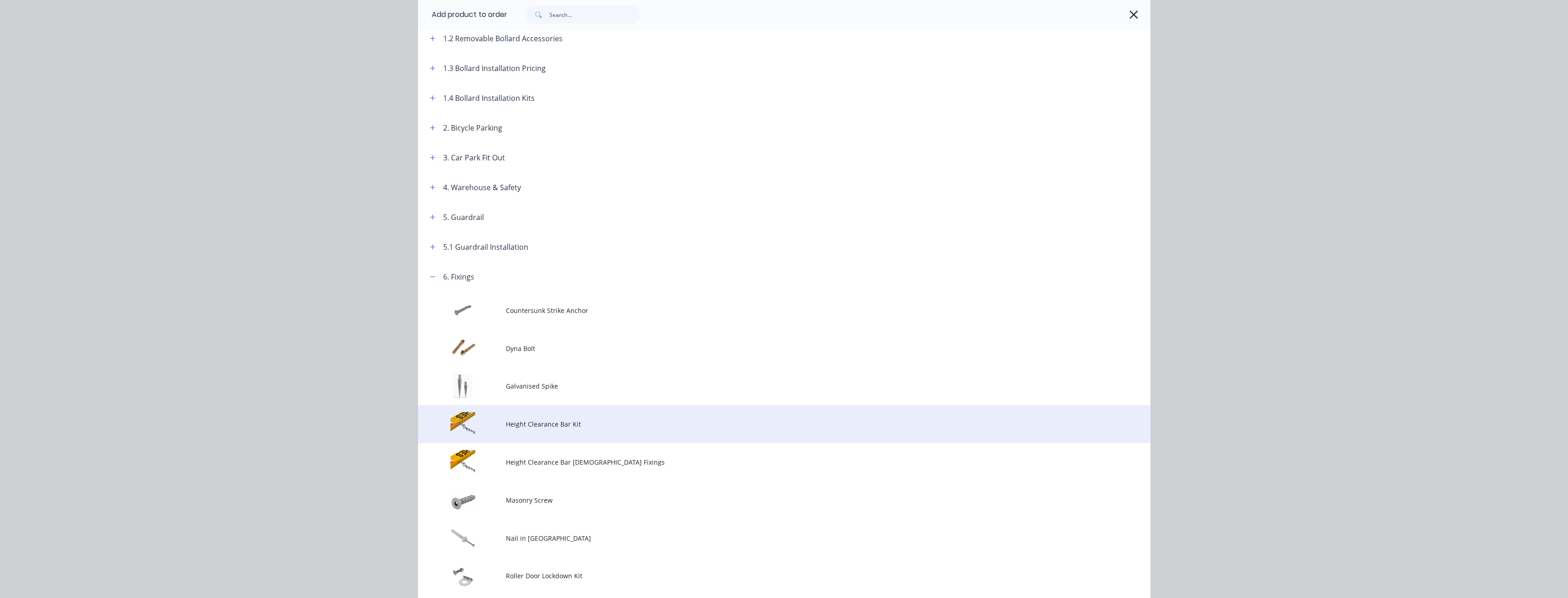
scroll to position [138, 0]
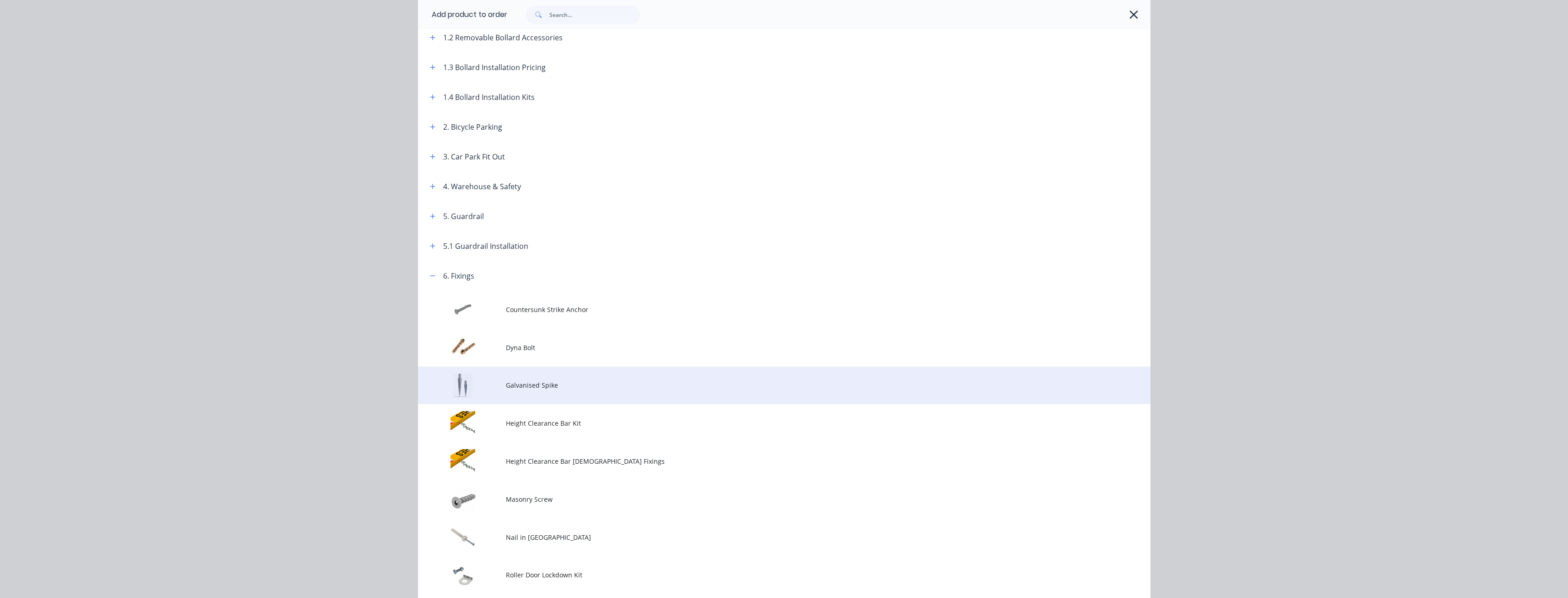
click at [535, 383] on span "Galvanised Spike" at bounding box center [763, 385] width 515 height 10
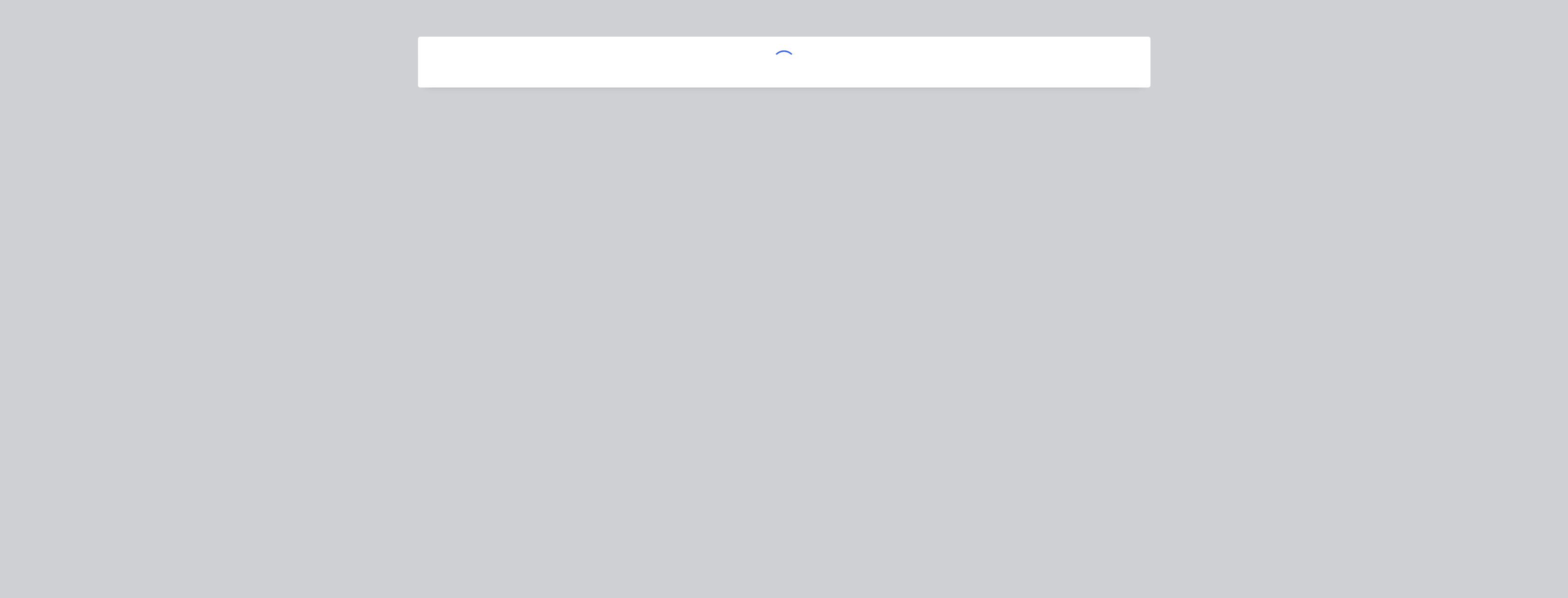
scroll to position [0, 0]
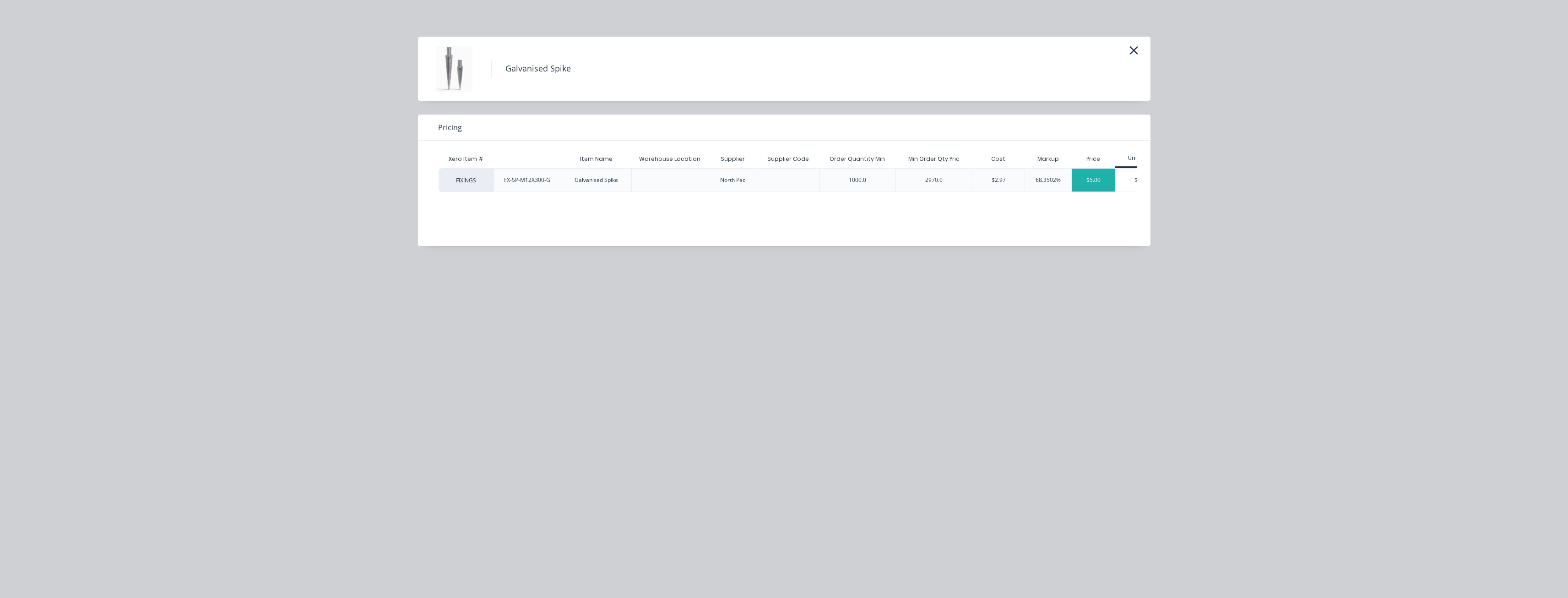
click at [1090, 179] on div "$5.00" at bounding box center [1094, 180] width 43 height 23
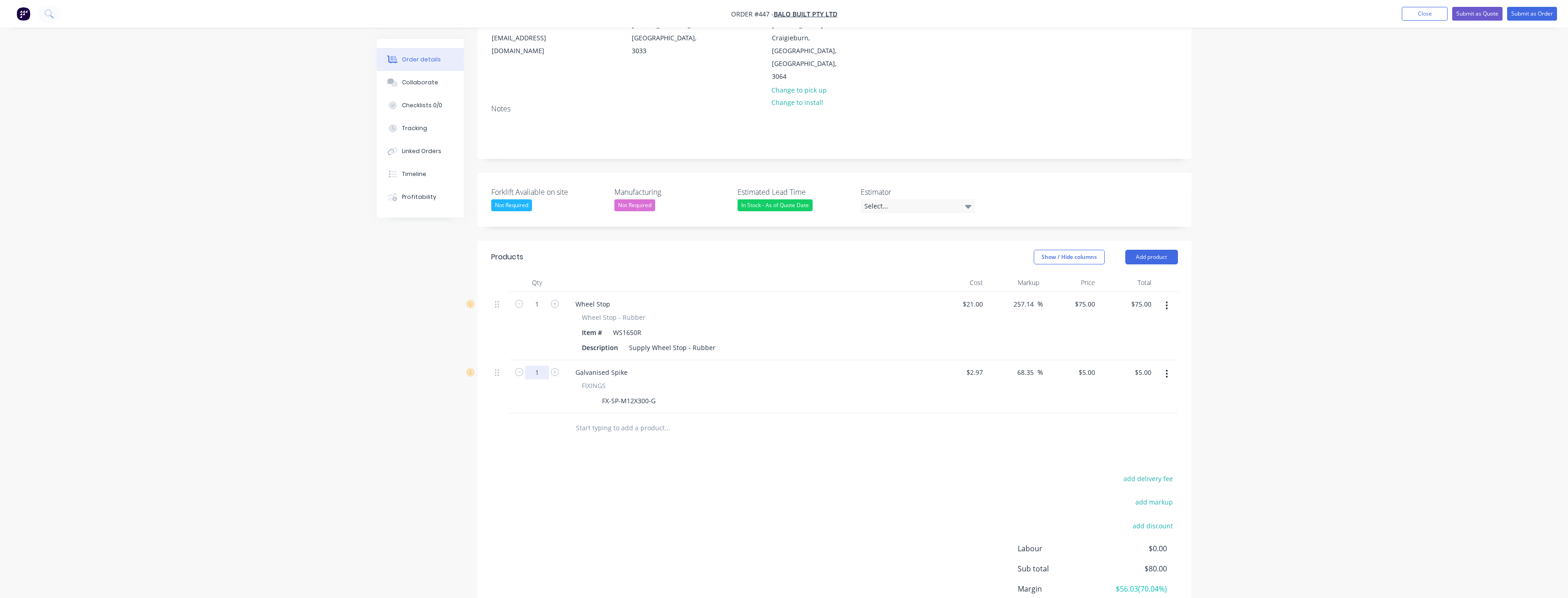
click at [545, 366] on input "1" at bounding box center [537, 372] width 24 height 14
type input "3"
type input "$15.00"
click at [688, 444] on div "Products Show / Hide columns Add product Qty Cost Markup Price Total 1 Wheel St…" at bounding box center [834, 451] width 714 height 422
click at [1168, 472] on button "add delivery fee" at bounding box center [1148, 478] width 59 height 12
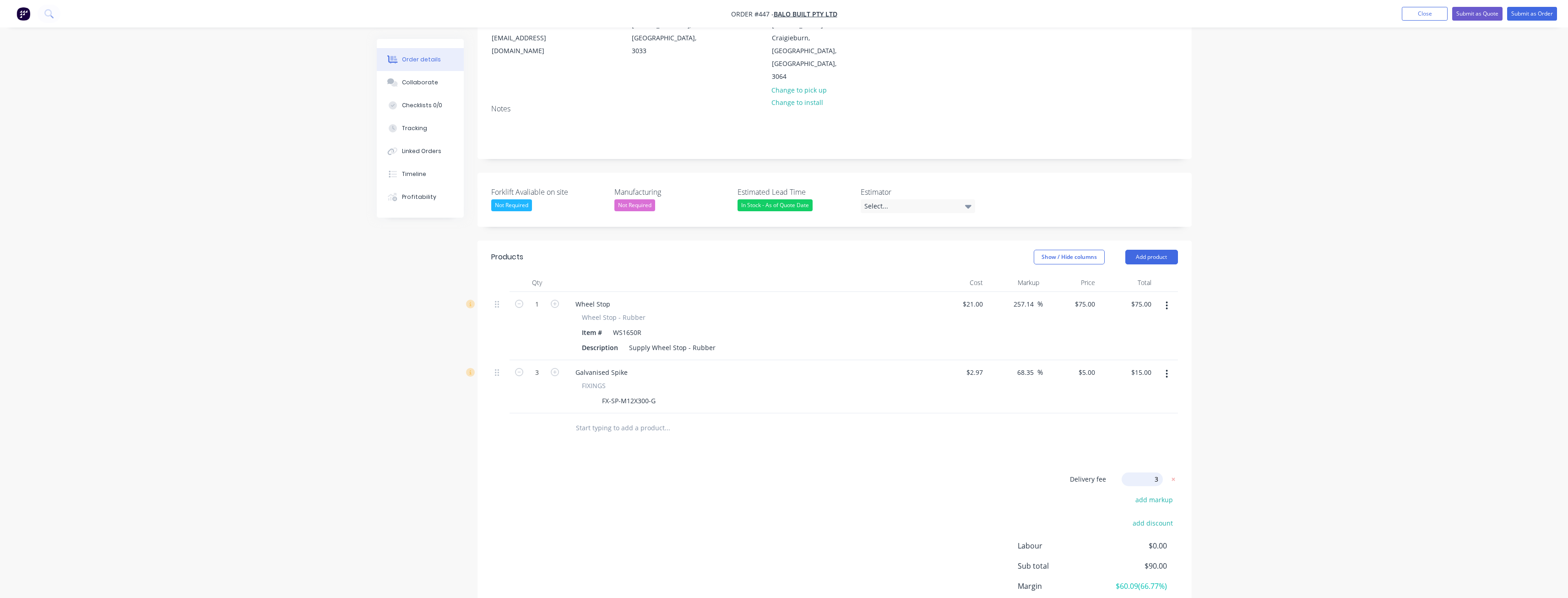
type input "30"
click at [815, 508] on div "Delivery fee $30.00 add markup add discount Labour $0.00 Sub total $120.00 Marg…" at bounding box center [834, 559] width 687 height 172
click at [1533, 10] on button "Submit as Order" at bounding box center [1532, 14] width 50 height 14
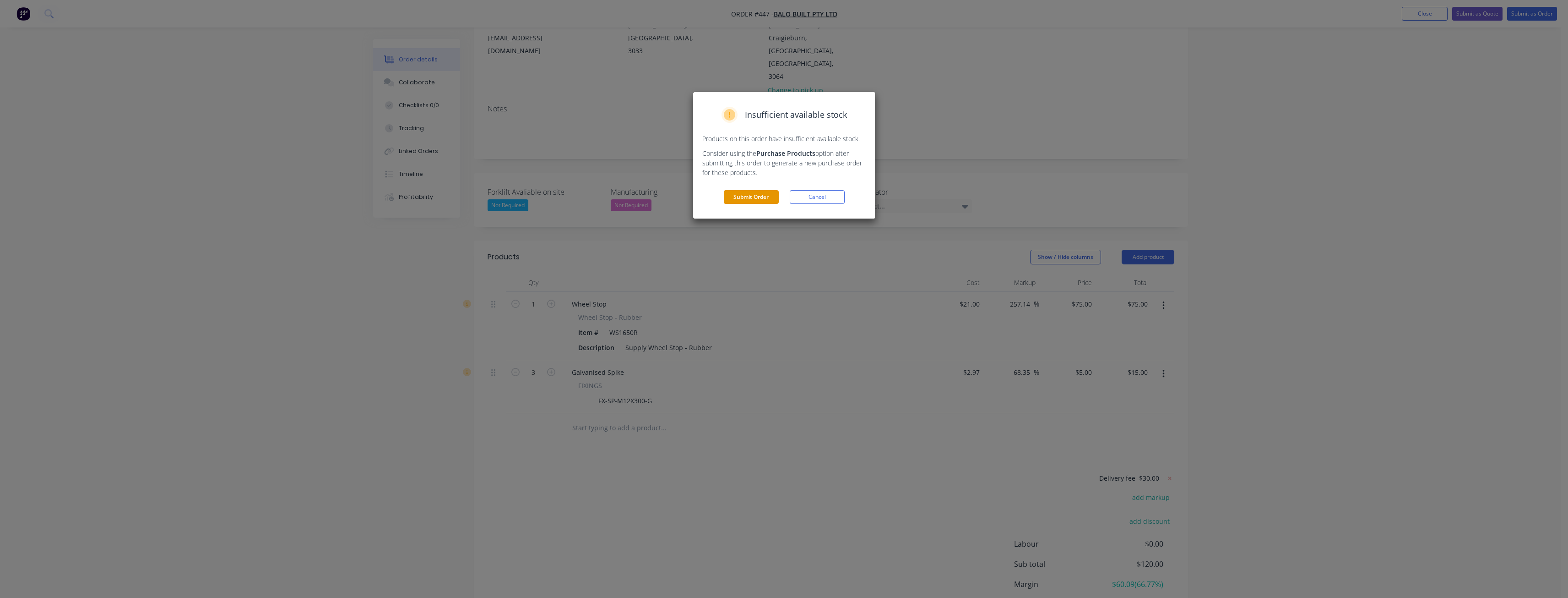
click at [744, 193] on button "Submit Order" at bounding box center [751, 197] width 55 height 14
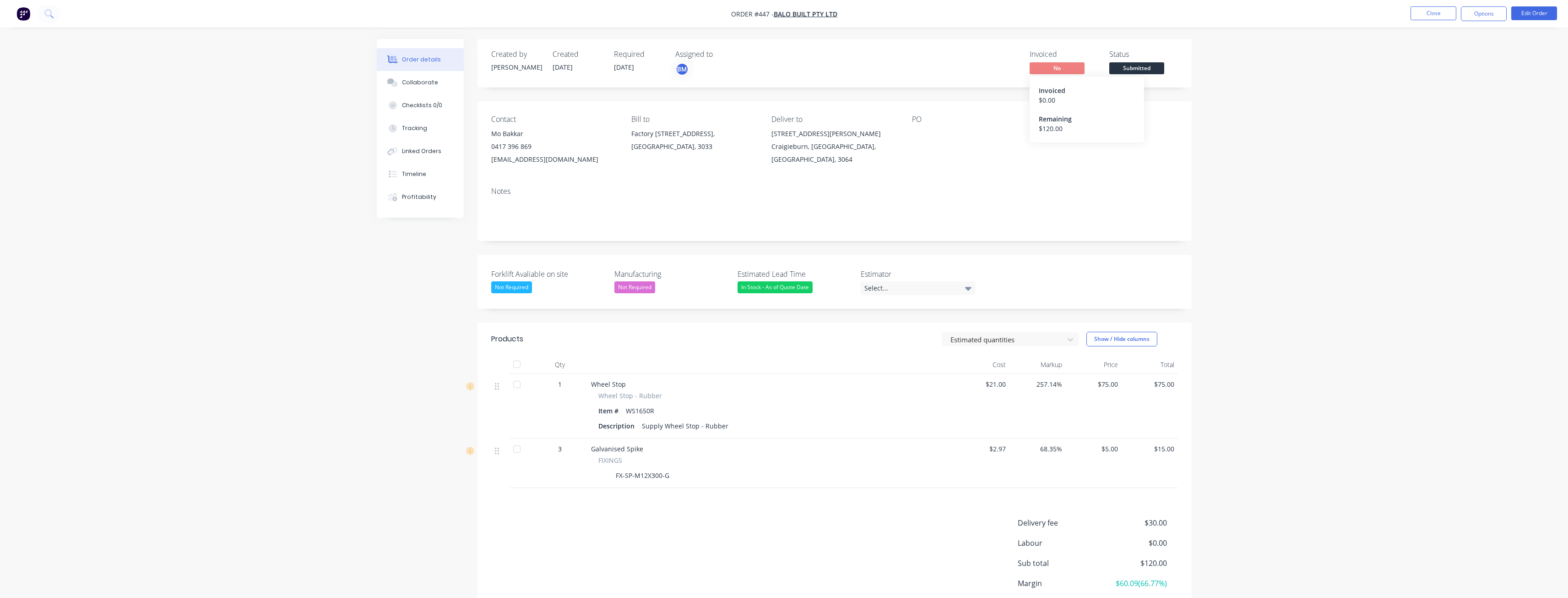
click at [1062, 63] on span "No" at bounding box center [1057, 68] width 55 height 11
click at [1483, 18] on button "Options" at bounding box center [1483, 14] width 46 height 15
click at [1426, 55] on div "Invoice" at bounding box center [1456, 56] width 85 height 13
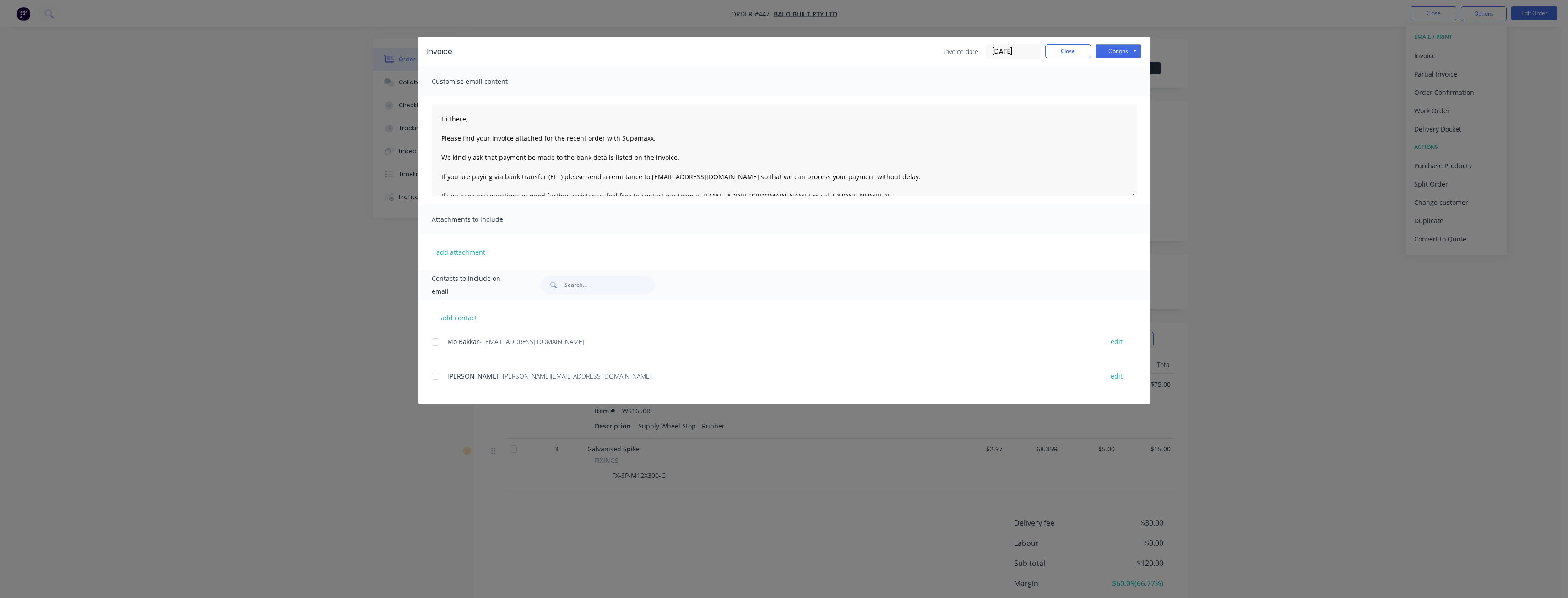
click at [436, 376] on div at bounding box center [435, 376] width 19 height 19
click at [1109, 54] on button "Options" at bounding box center [1118, 51] width 46 height 14
click at [1117, 94] on button "Email" at bounding box center [1124, 98] width 59 height 15
click at [76, 578] on icon "button" at bounding box center [77, 579] width 5 height 5
click at [1051, 51] on button "Close" at bounding box center [1068, 51] width 46 height 14
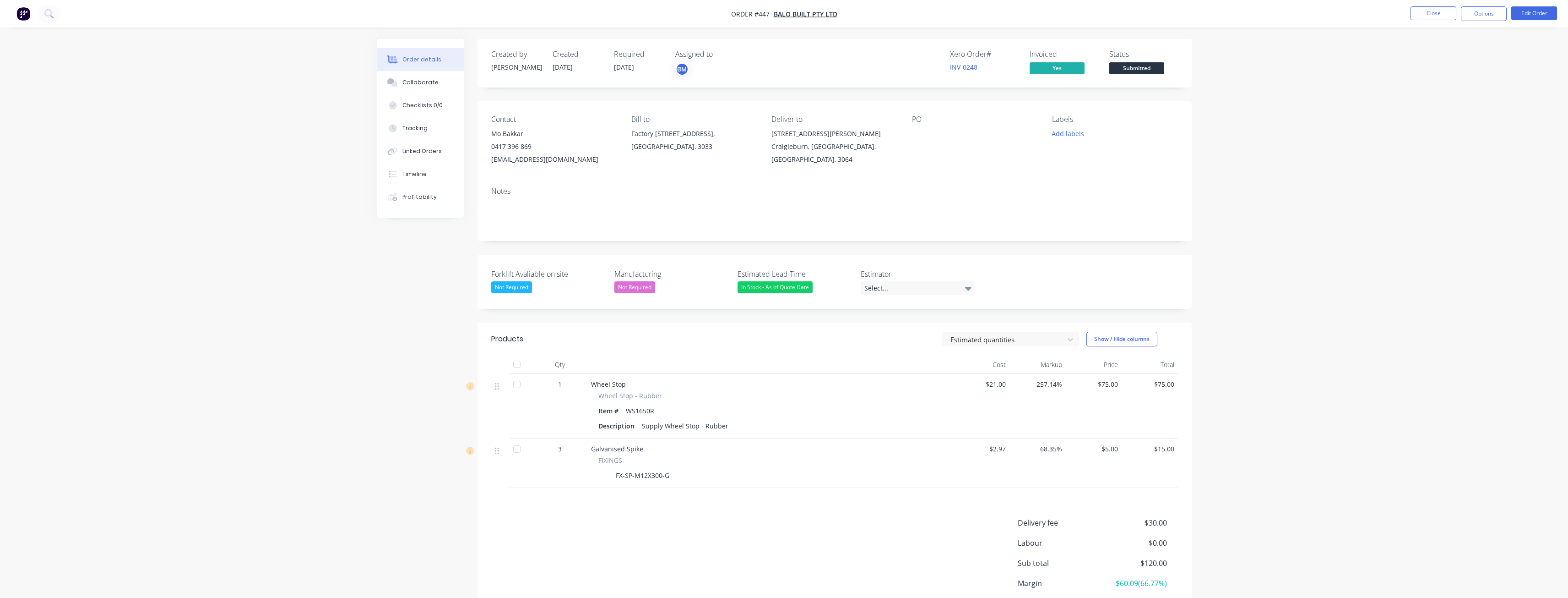
click at [219, 243] on div "Order details Collaborate Checklists 0/0 Tracking Linked Orders Timeline Profit…" at bounding box center [784, 335] width 1568 height 671
click at [1482, 15] on button "Options" at bounding box center [1483, 14] width 46 height 15
click at [1428, 125] on div "Delivery Docket" at bounding box center [1456, 129] width 85 height 13
click at [1419, 91] on div "Without pricing" at bounding box center [1456, 92] width 85 height 13
click at [296, 226] on div "Order details Collaborate Checklists 0/0 Tracking Linked Orders Timeline Profit…" at bounding box center [784, 335] width 1568 height 671
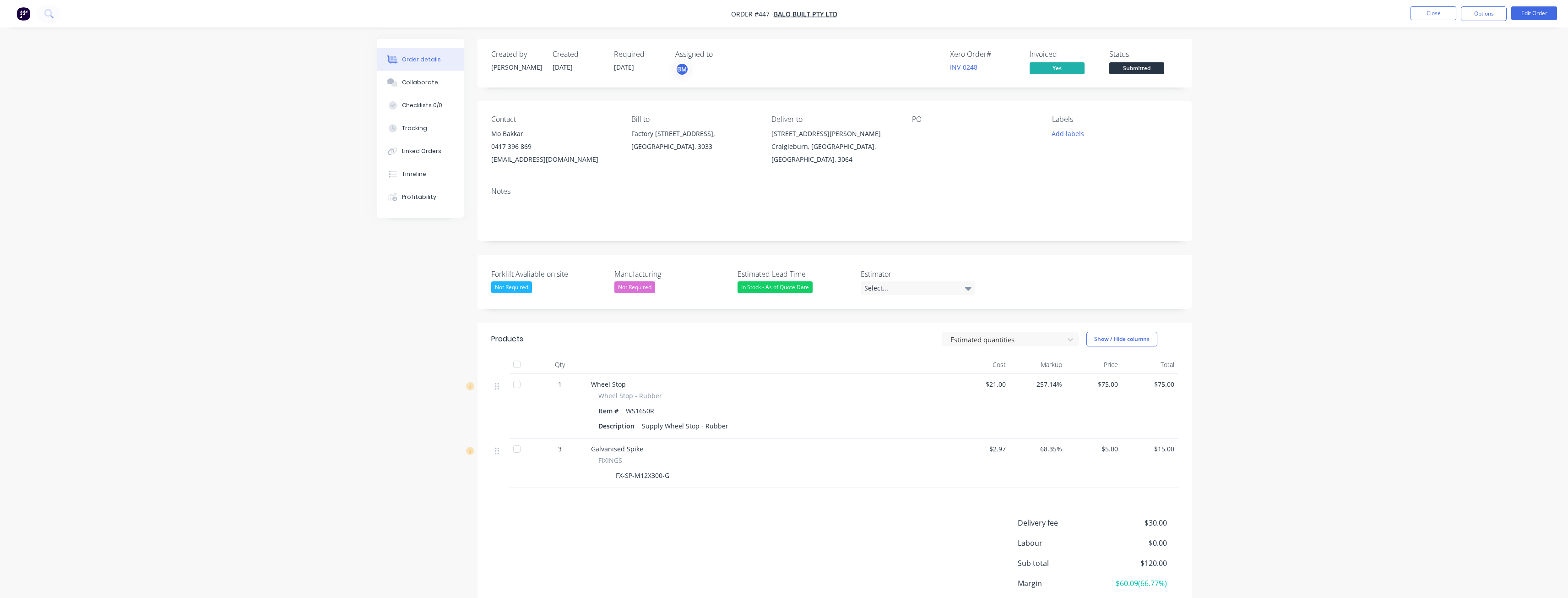
click at [23, 11] on img "button" at bounding box center [23, 14] width 14 height 14
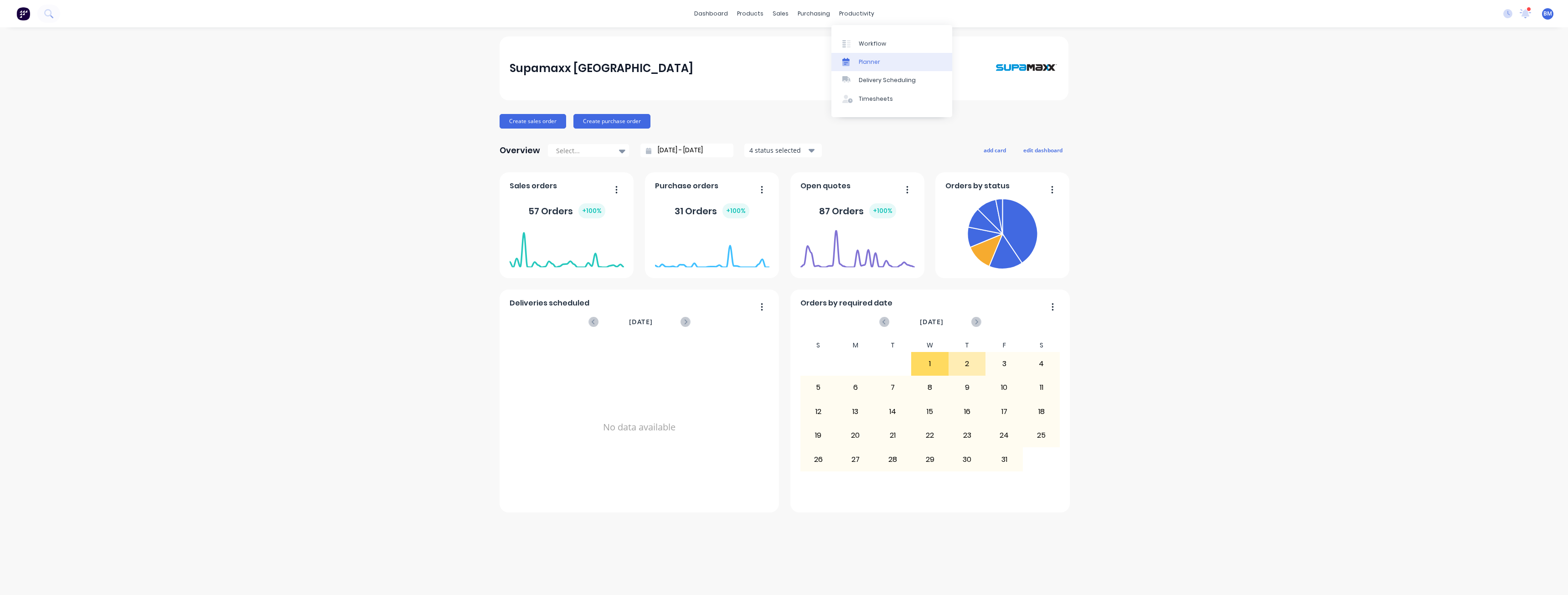
click at [867, 64] on div "Planner" at bounding box center [869, 62] width 22 height 8
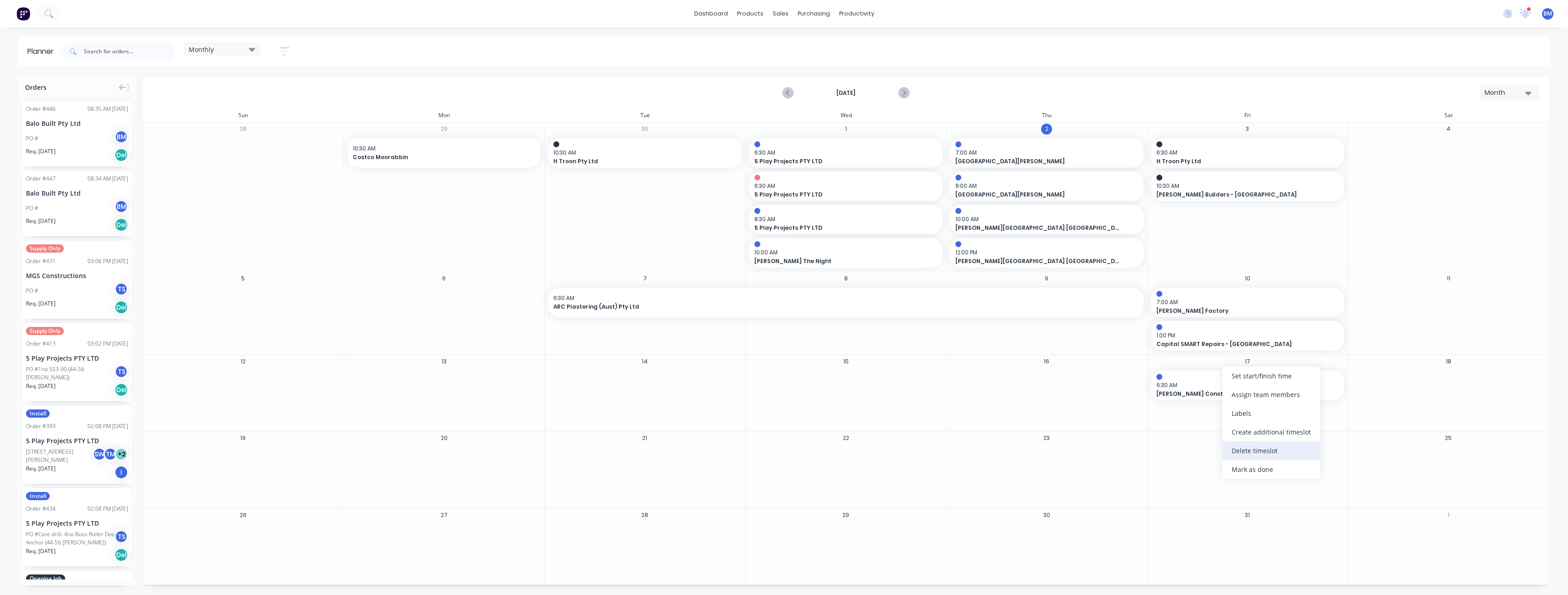
click at [1249, 450] on div "Delete timeslot" at bounding box center [1271, 450] width 98 height 18
click at [92, 577] on span "×" at bounding box center [94, 577] width 6 height 13
